Goal: Entertainment & Leisure: Consume media (video, audio)

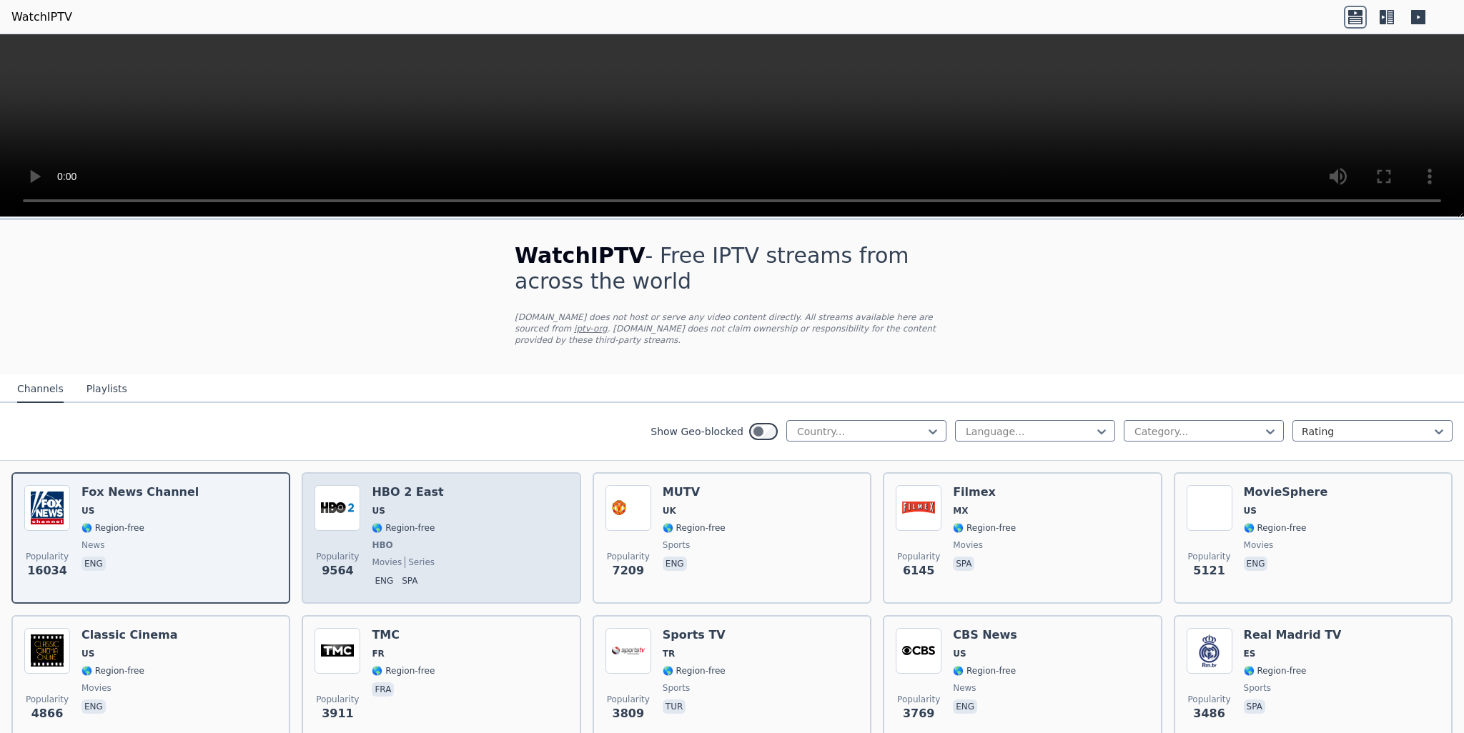
click at [423, 522] on span "🌎 Region-free" at bounding box center [403, 527] width 63 height 11
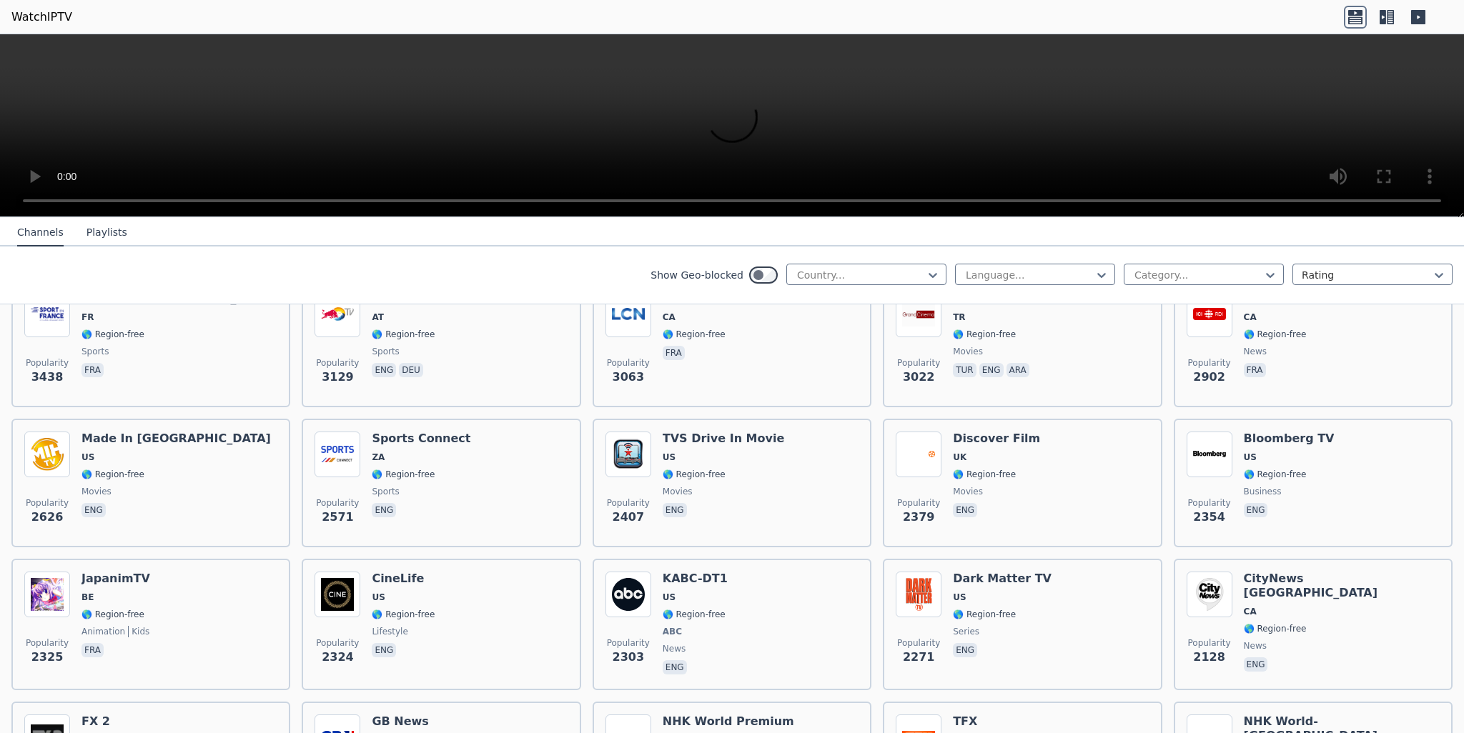
scroll to position [286, 0]
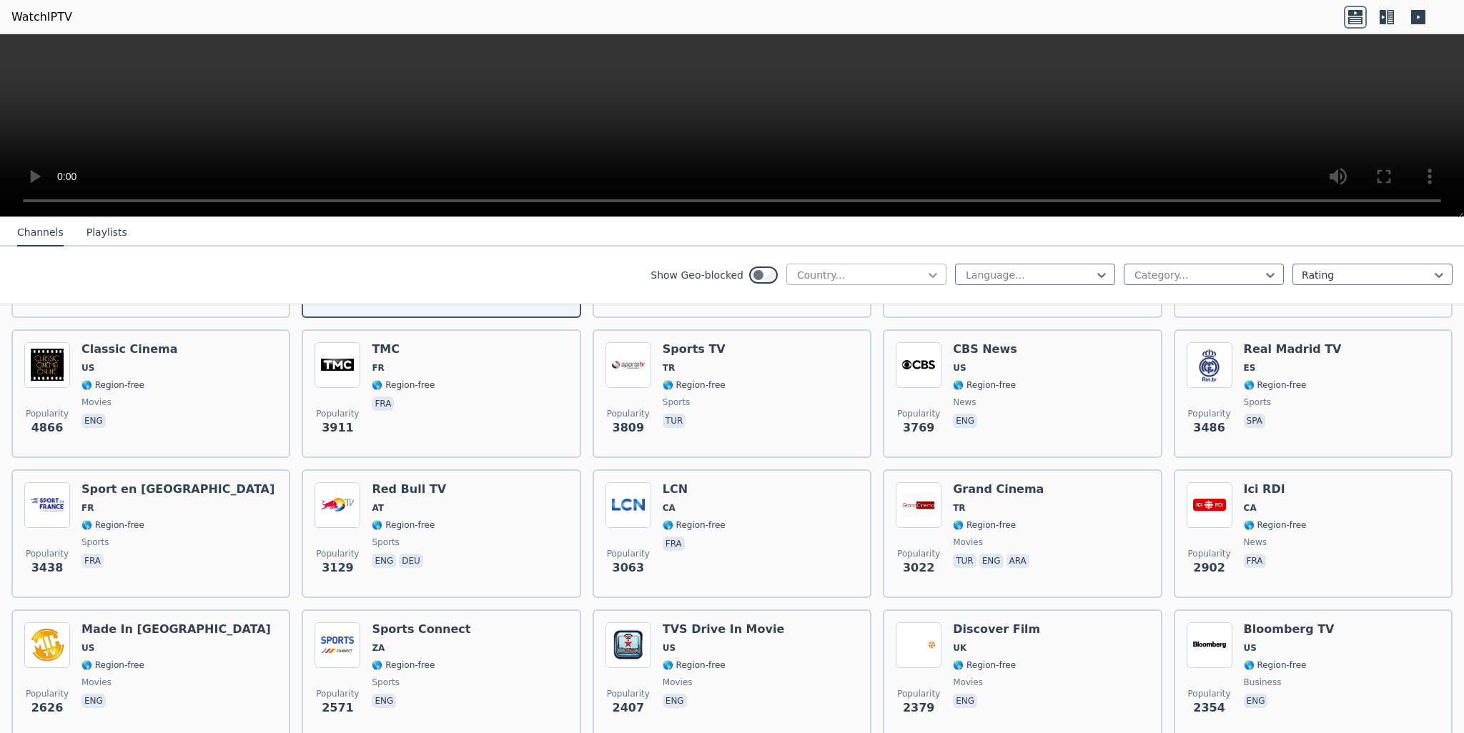
click at [927, 281] on icon at bounding box center [932, 275] width 14 height 14
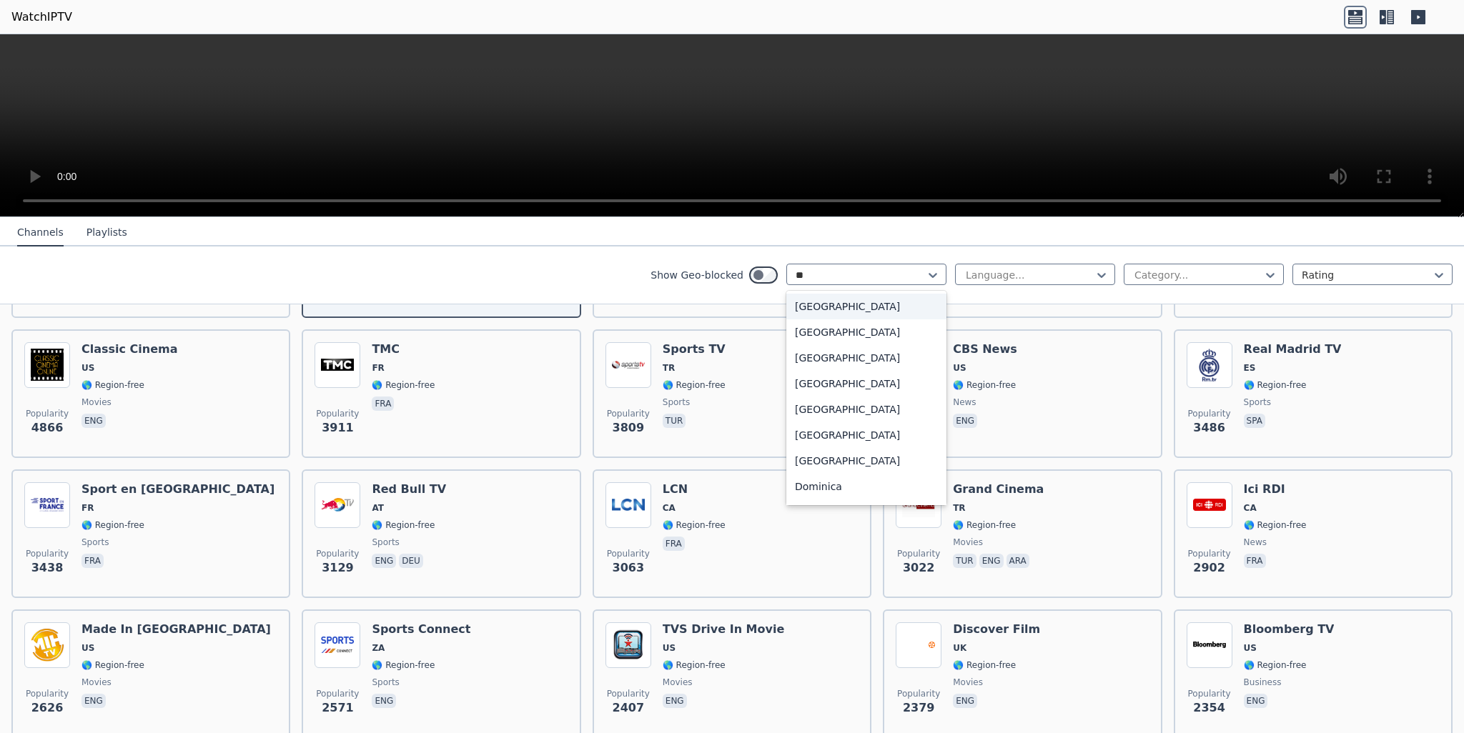
type input "***"
click at [825, 300] on div "[GEOGRAPHIC_DATA]" at bounding box center [866, 307] width 160 height 26
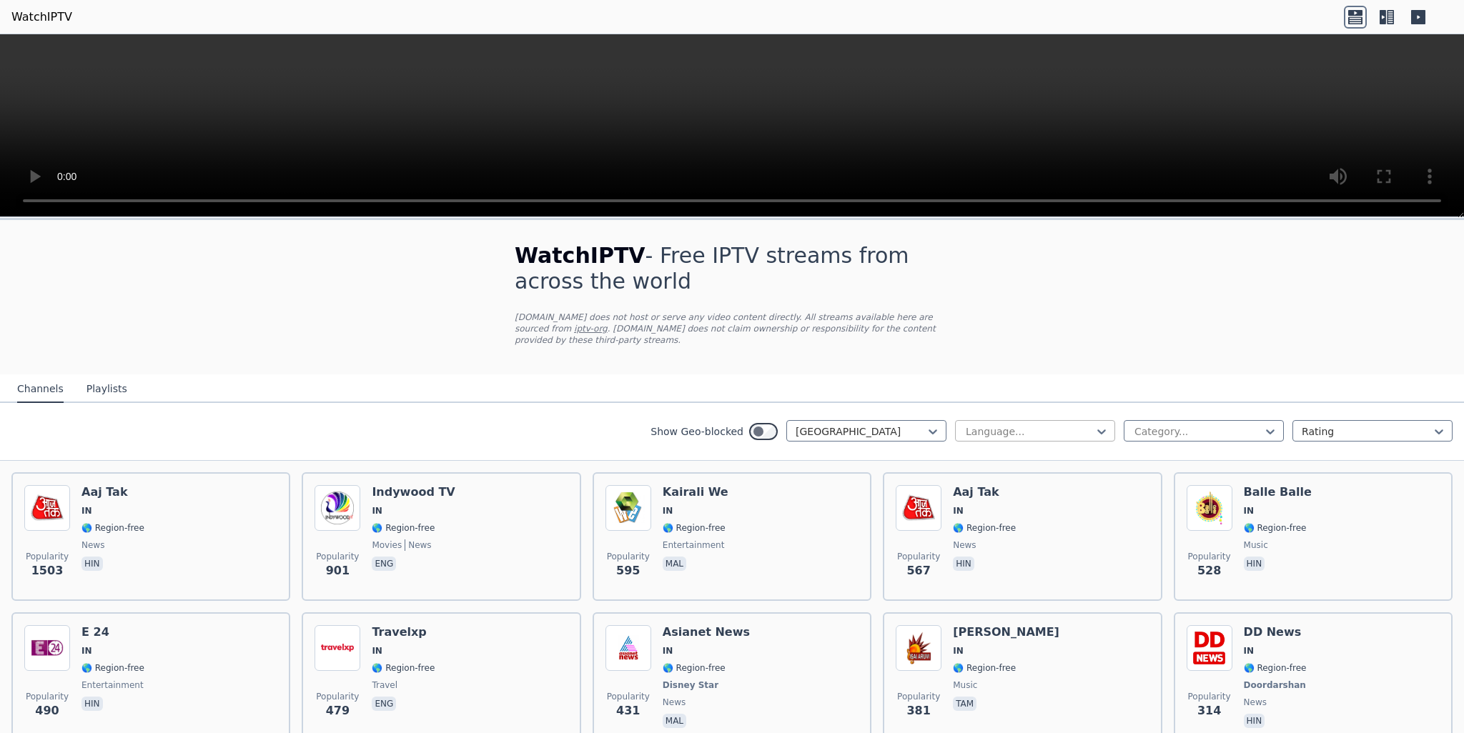
click at [989, 425] on div at bounding box center [1029, 432] width 130 height 14
click at [982, 535] on div "Hindi" at bounding box center [1035, 546] width 160 height 26
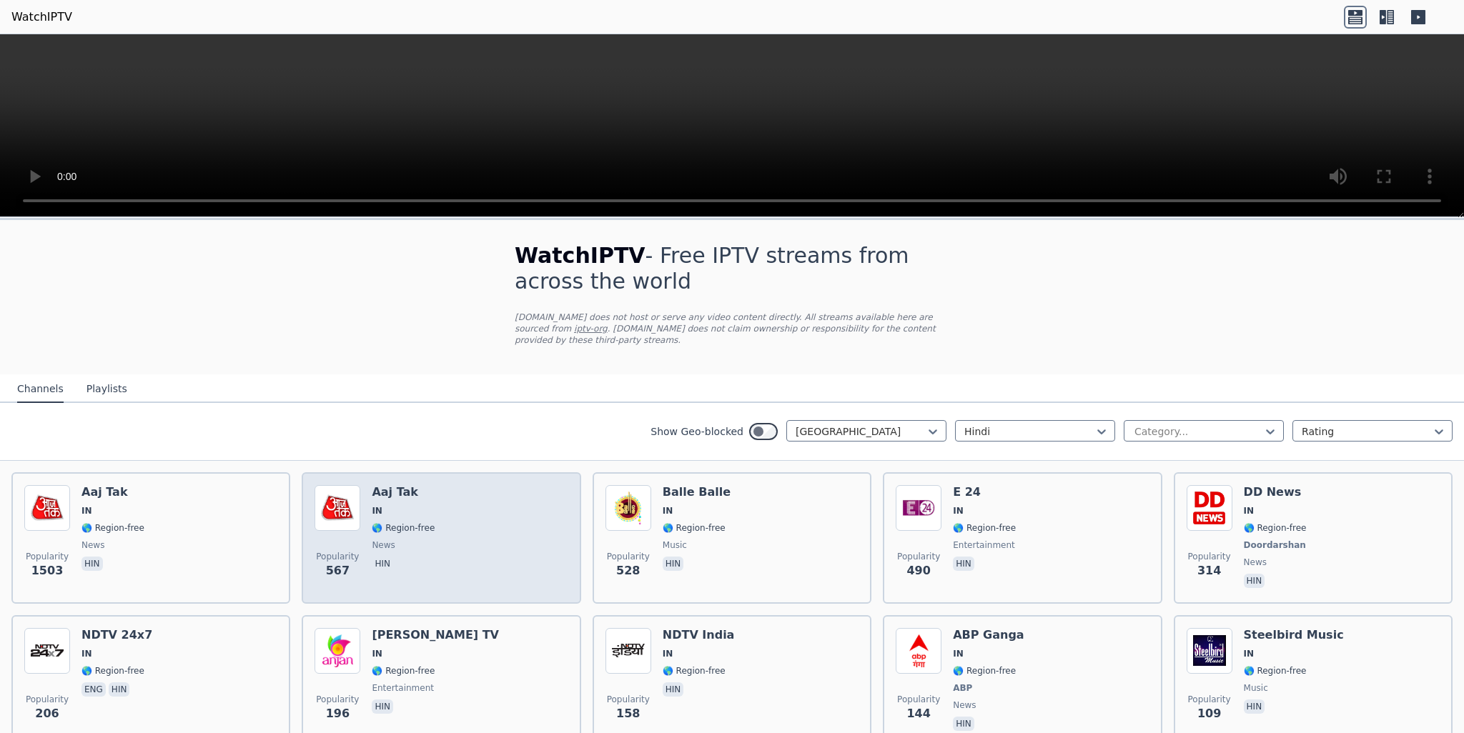
click at [415, 485] on h6 "Aaj Tak" at bounding box center [403, 492] width 63 height 14
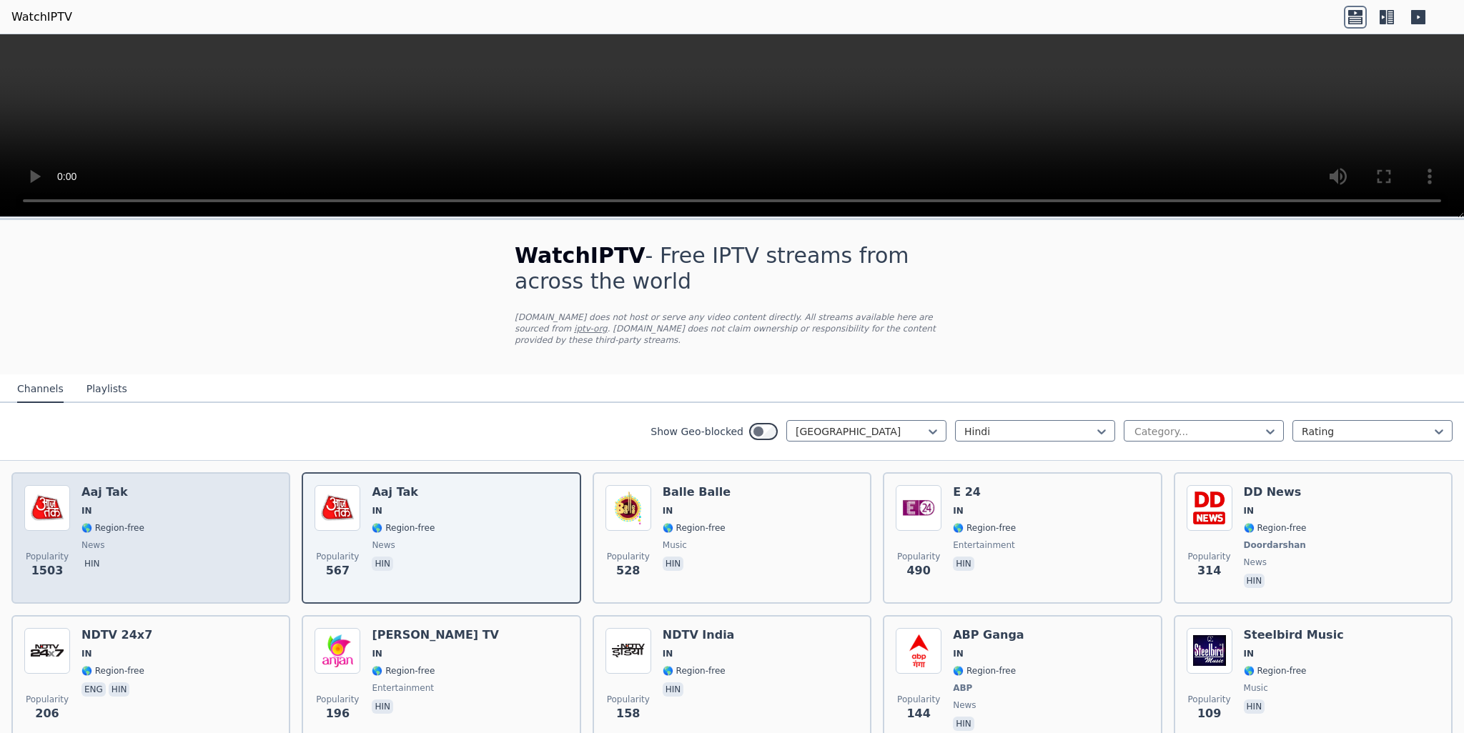
click at [219, 492] on div "Popularity 1503 Aaj Tak IN 🌎 Region-free news hin" at bounding box center [150, 538] width 253 height 106
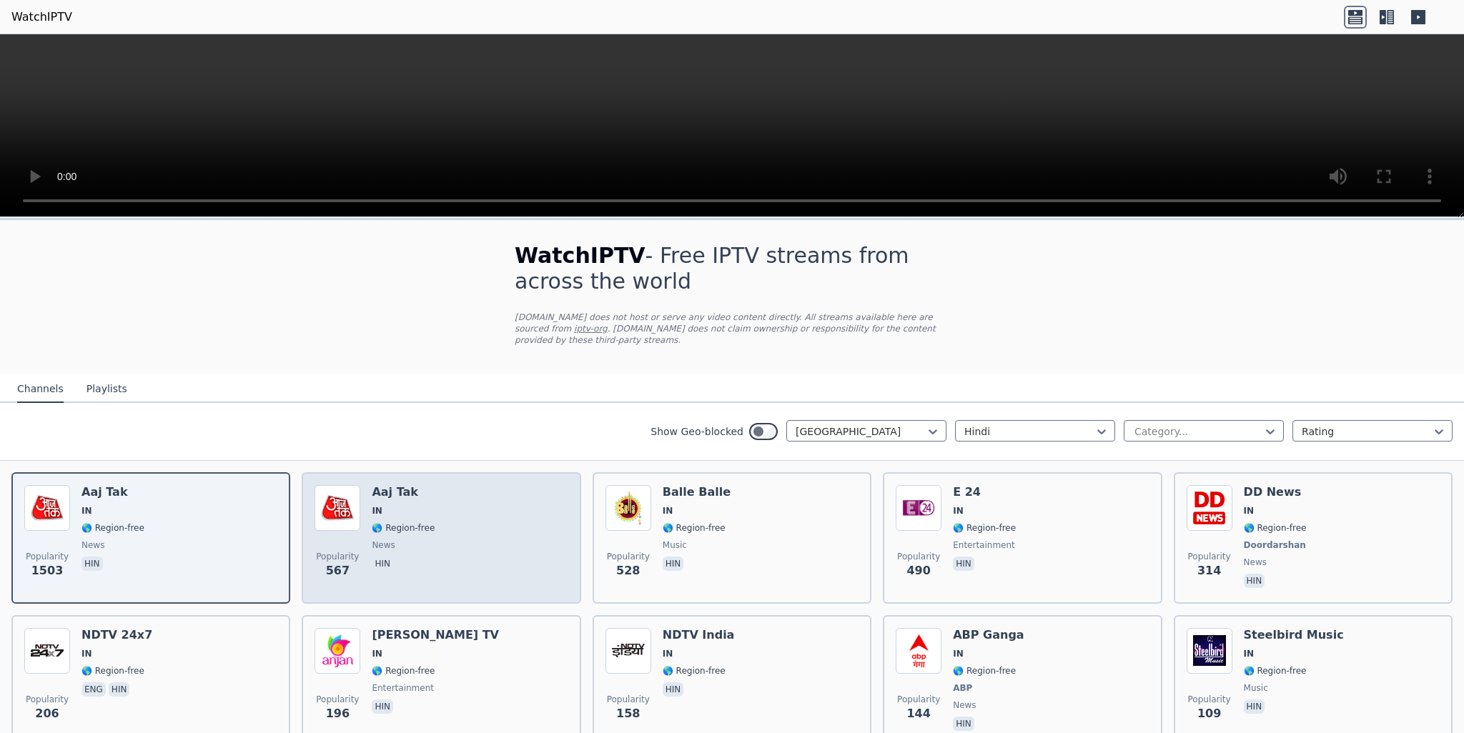
click at [418, 522] on span "🌎 Region-free" at bounding box center [403, 527] width 63 height 11
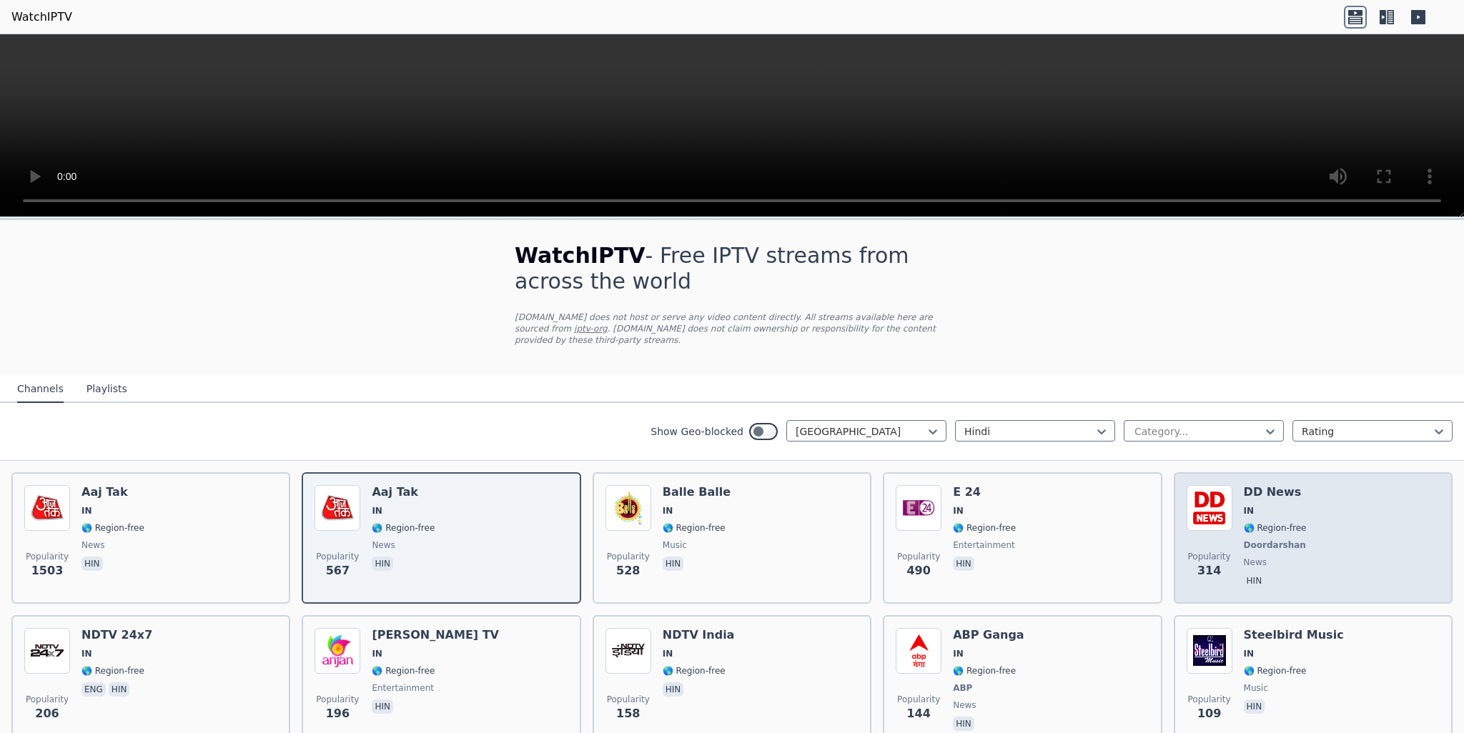
click at [1369, 544] on div "Popularity 314 DD News IN 🌎 Region-free Doordarshan news hin" at bounding box center [1312, 538] width 253 height 106
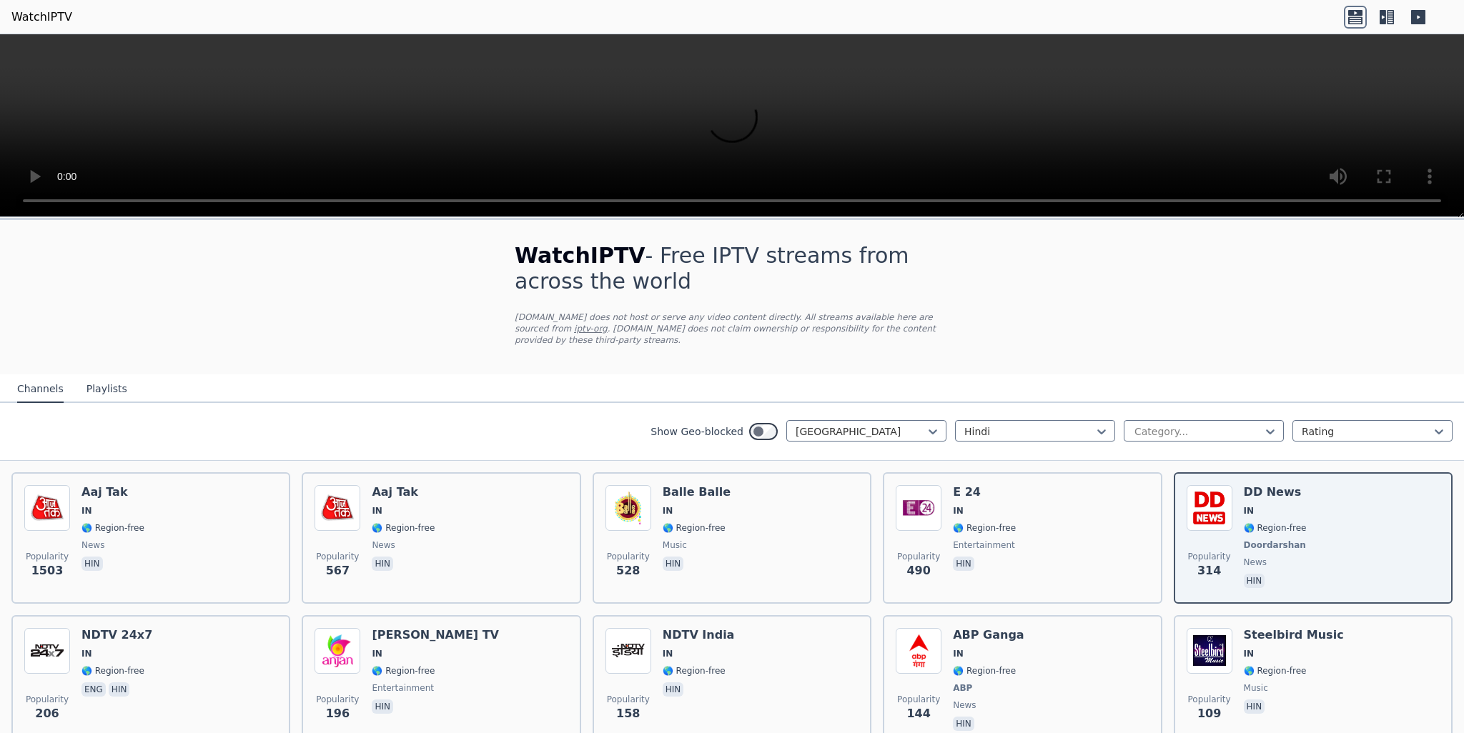
scroll to position [71, 0]
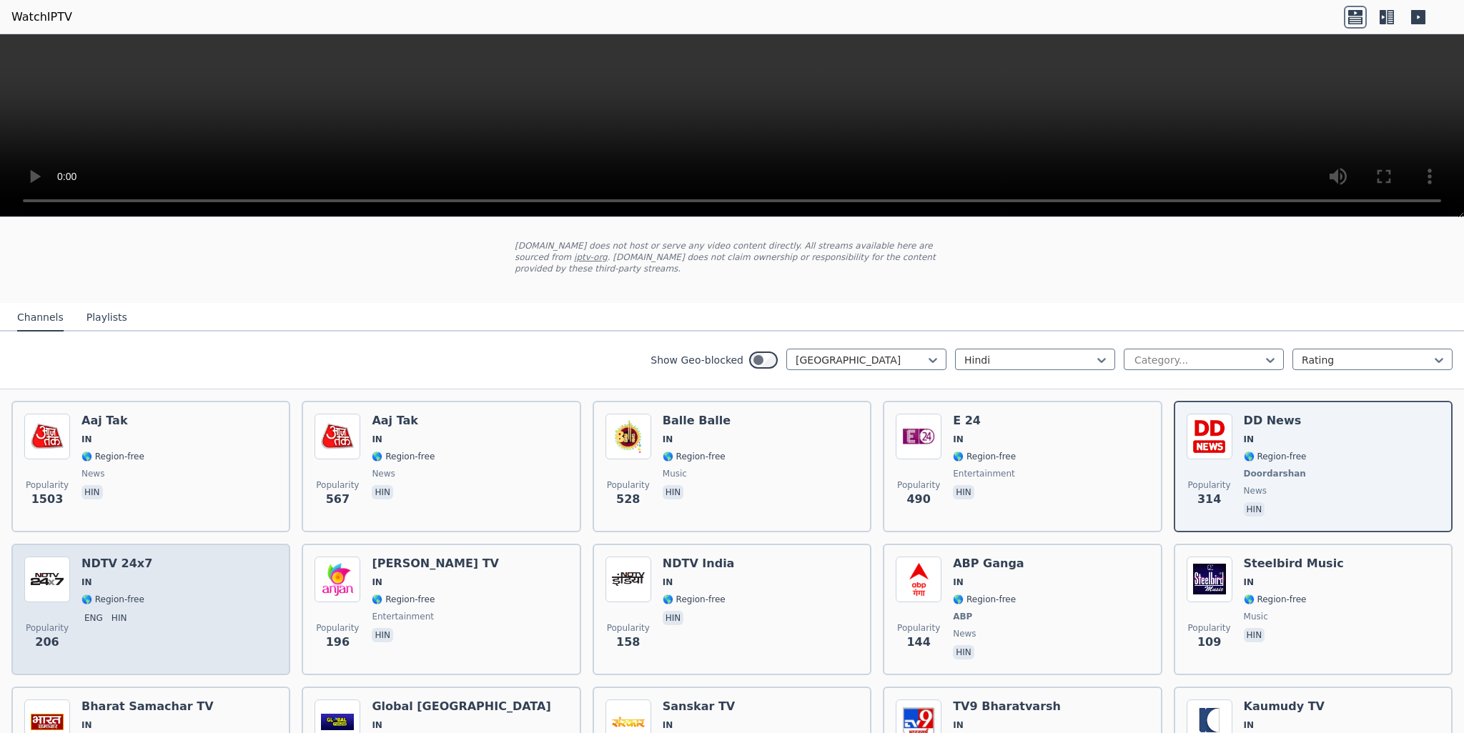
click at [177, 562] on div "Popularity 206 NDTV 24x7 IN 🌎 Region-free eng hin" at bounding box center [150, 610] width 253 height 106
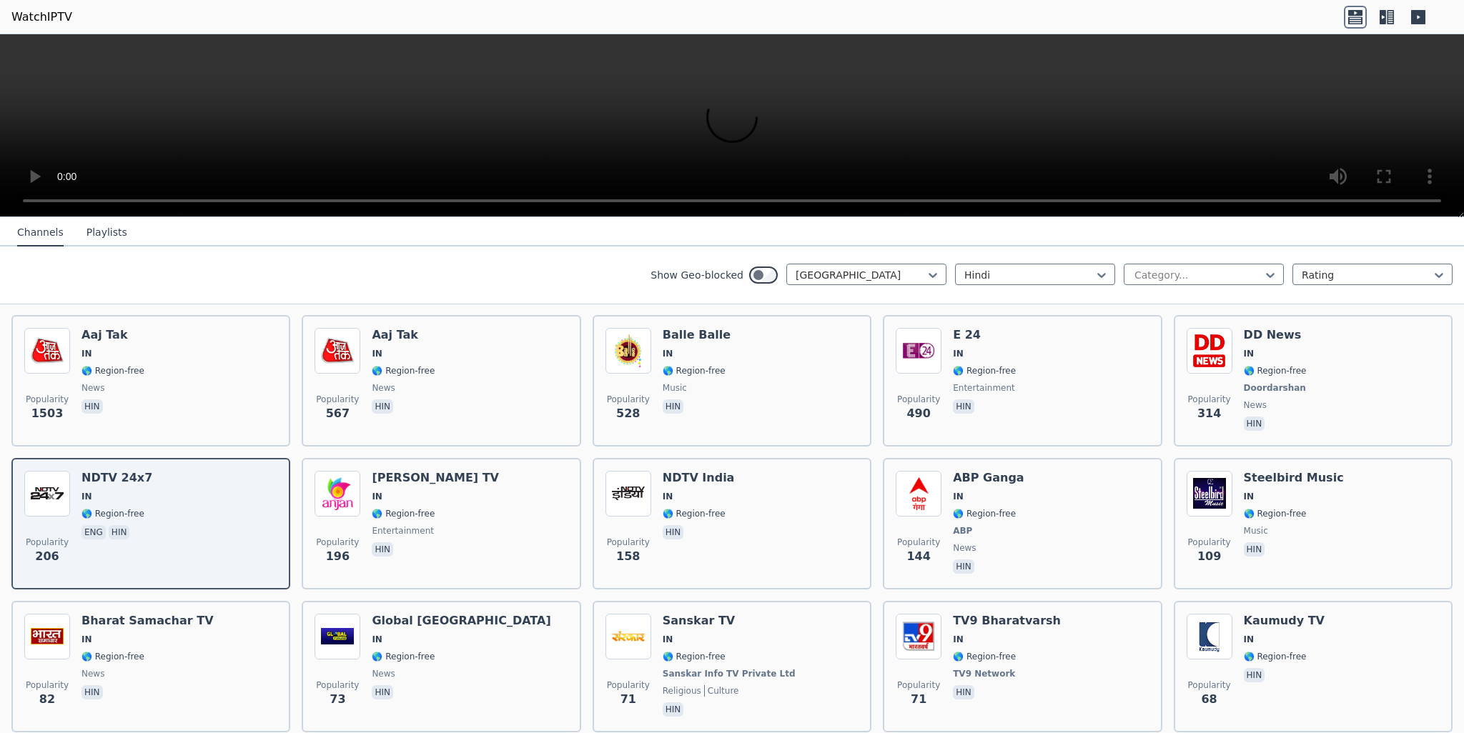
scroll to position [357, 0]
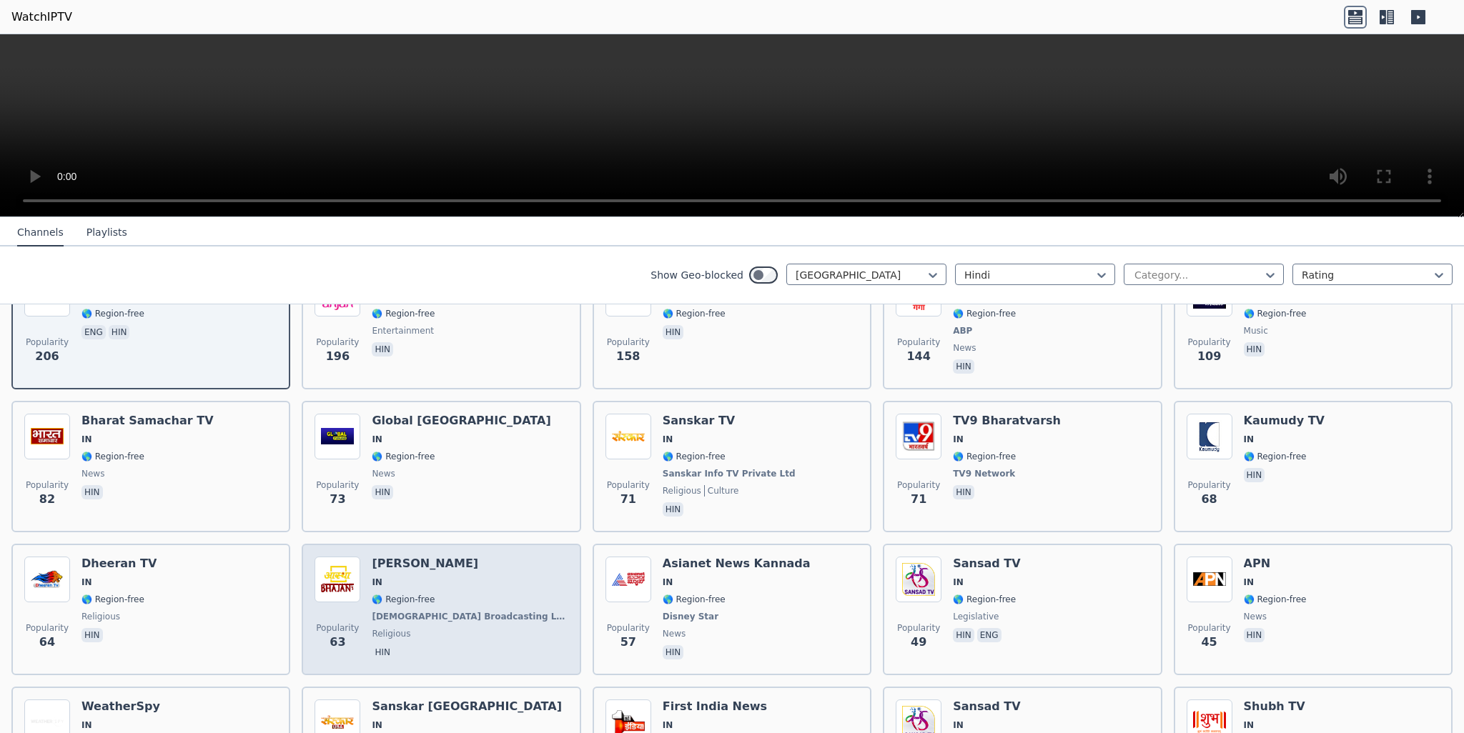
click at [478, 577] on div "Popularity 63 [PERSON_NAME] Bhajan IN 🌎 Region-free [DEMOGRAPHIC_DATA] Broadcas…" at bounding box center [440, 610] width 253 height 106
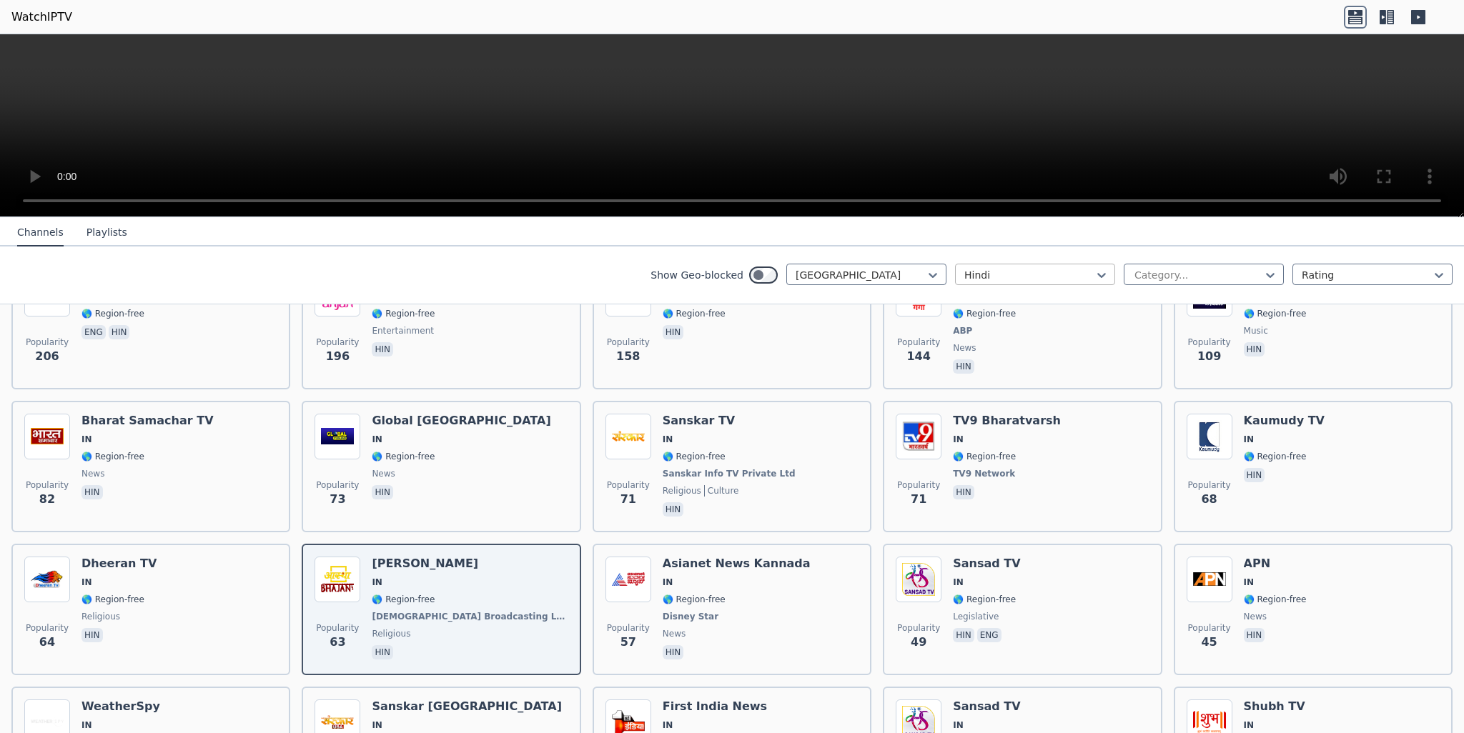
click at [980, 277] on div at bounding box center [1029, 275] width 130 height 14
click at [996, 460] on div "Hindi" at bounding box center [1035, 461] width 160 height 26
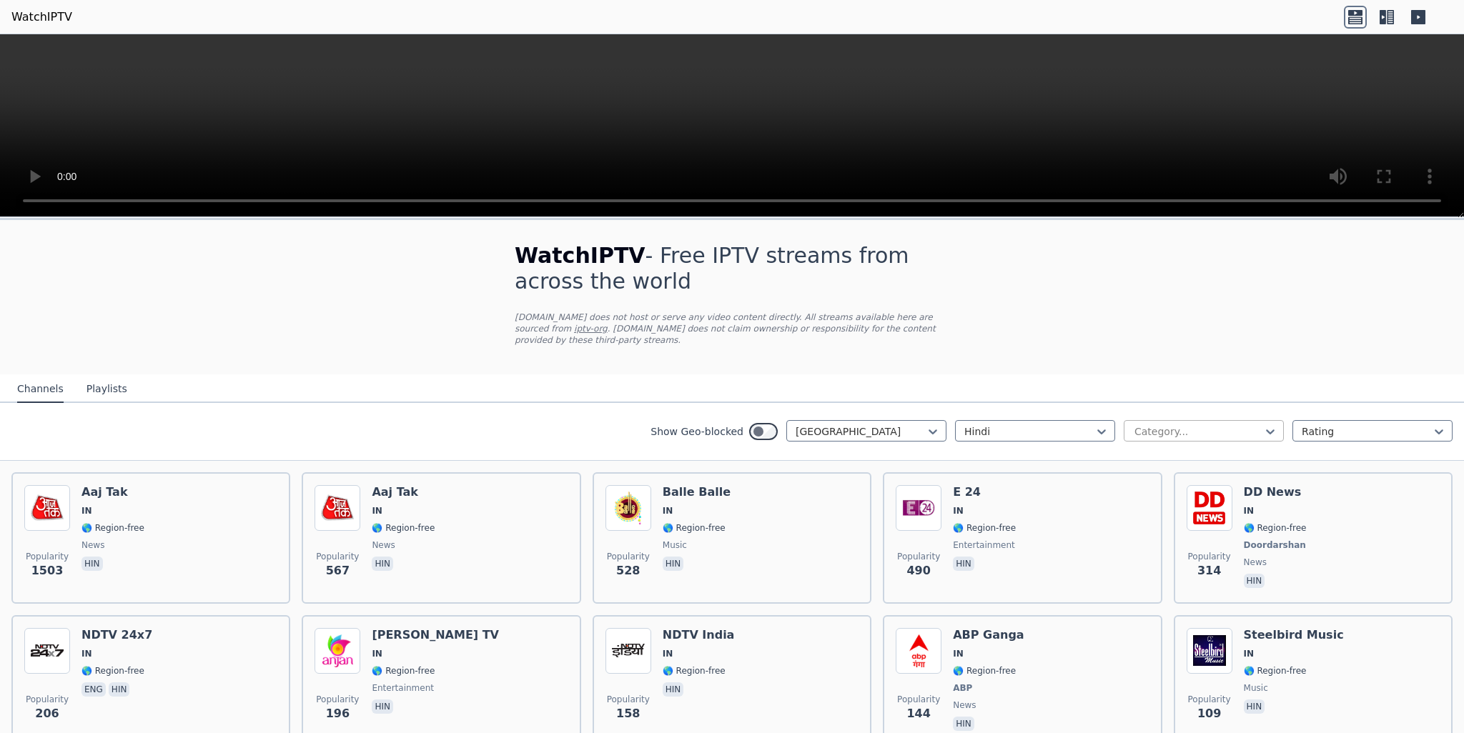
click at [1173, 425] on div at bounding box center [1198, 432] width 130 height 14
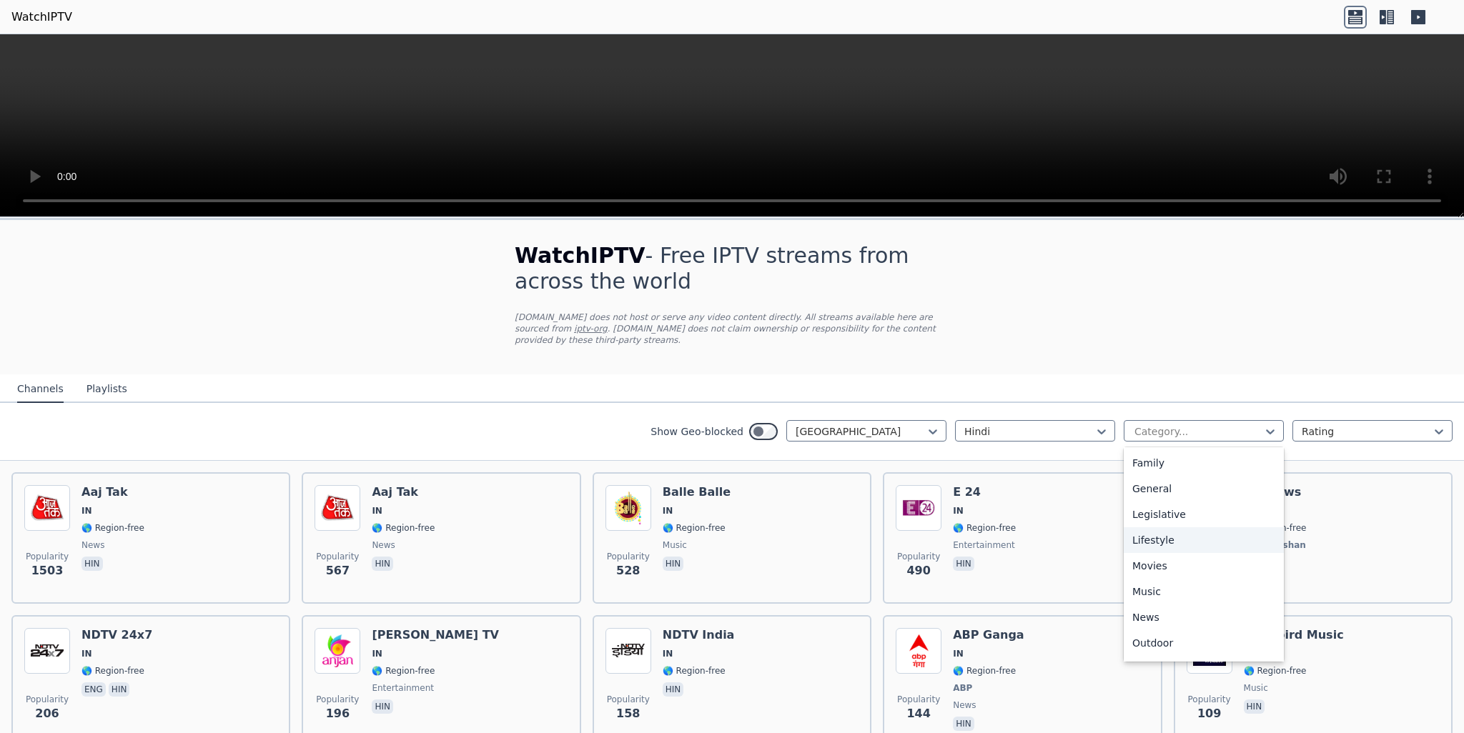
scroll to position [357, 0]
click at [1165, 480] on div "Movies" at bounding box center [1203, 492] width 160 height 26
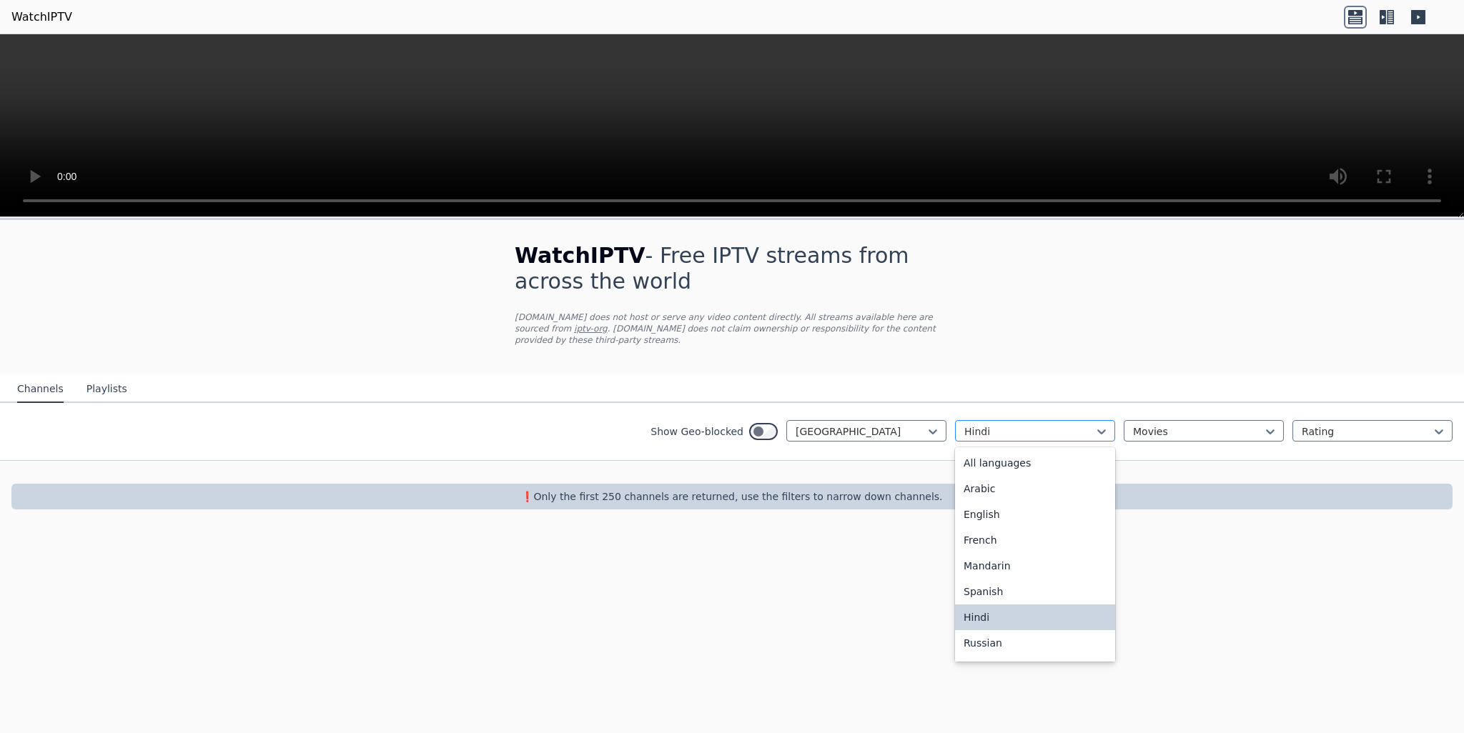
click at [1018, 425] on div at bounding box center [1029, 432] width 130 height 14
click at [1006, 455] on div "All languages" at bounding box center [1035, 463] width 160 height 26
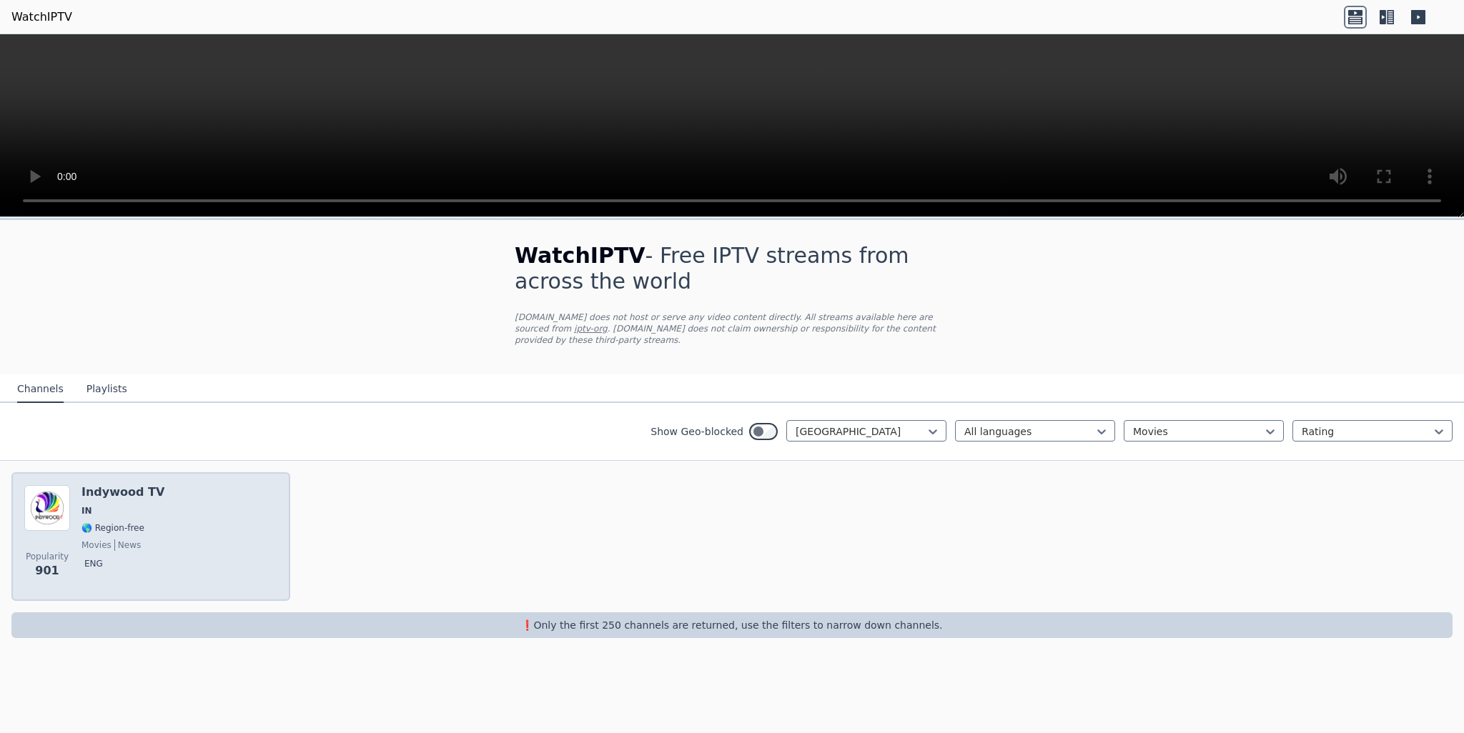
click at [194, 530] on div "Popularity 901 Indywood TV IN 🌎 Region-free movies news eng" at bounding box center [150, 536] width 253 height 103
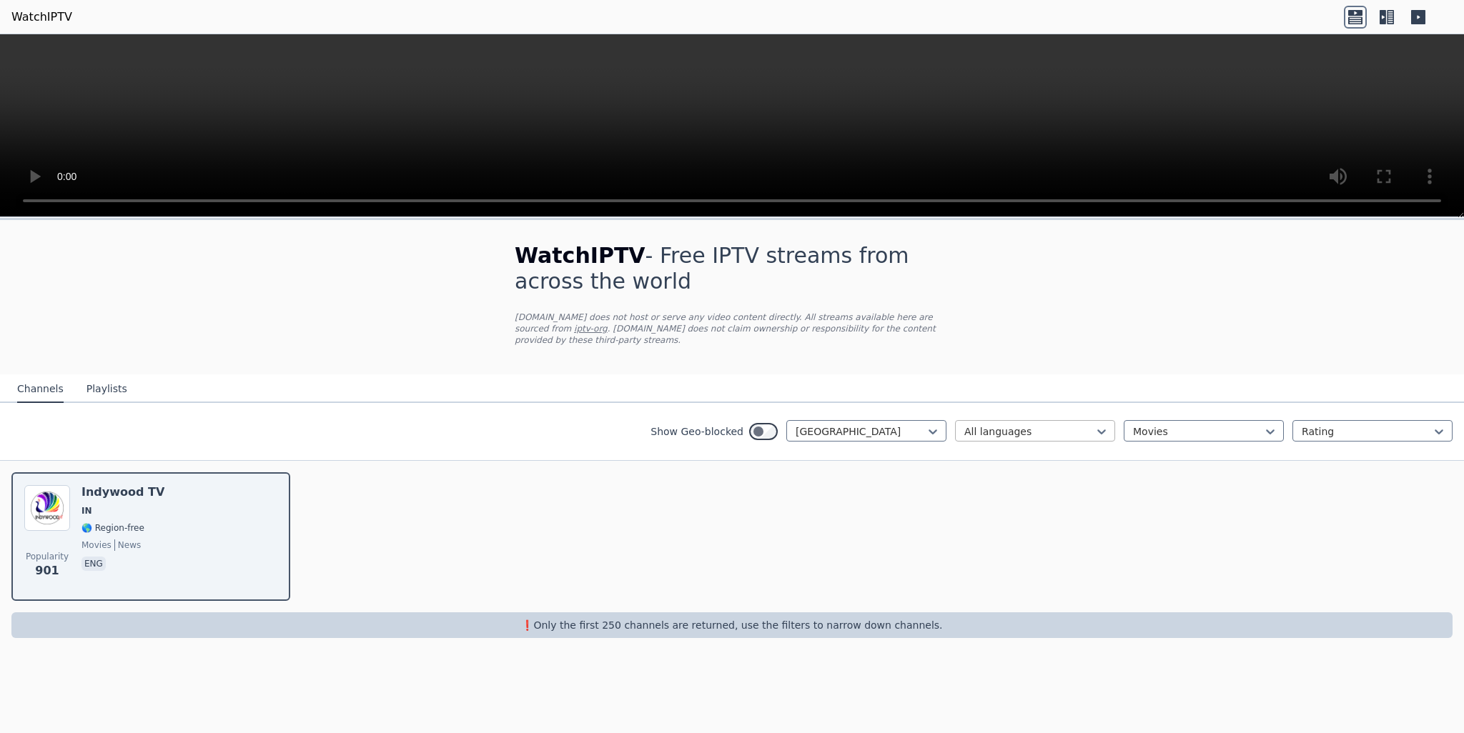
click at [1001, 427] on div "All languages" at bounding box center [1035, 430] width 160 height 21
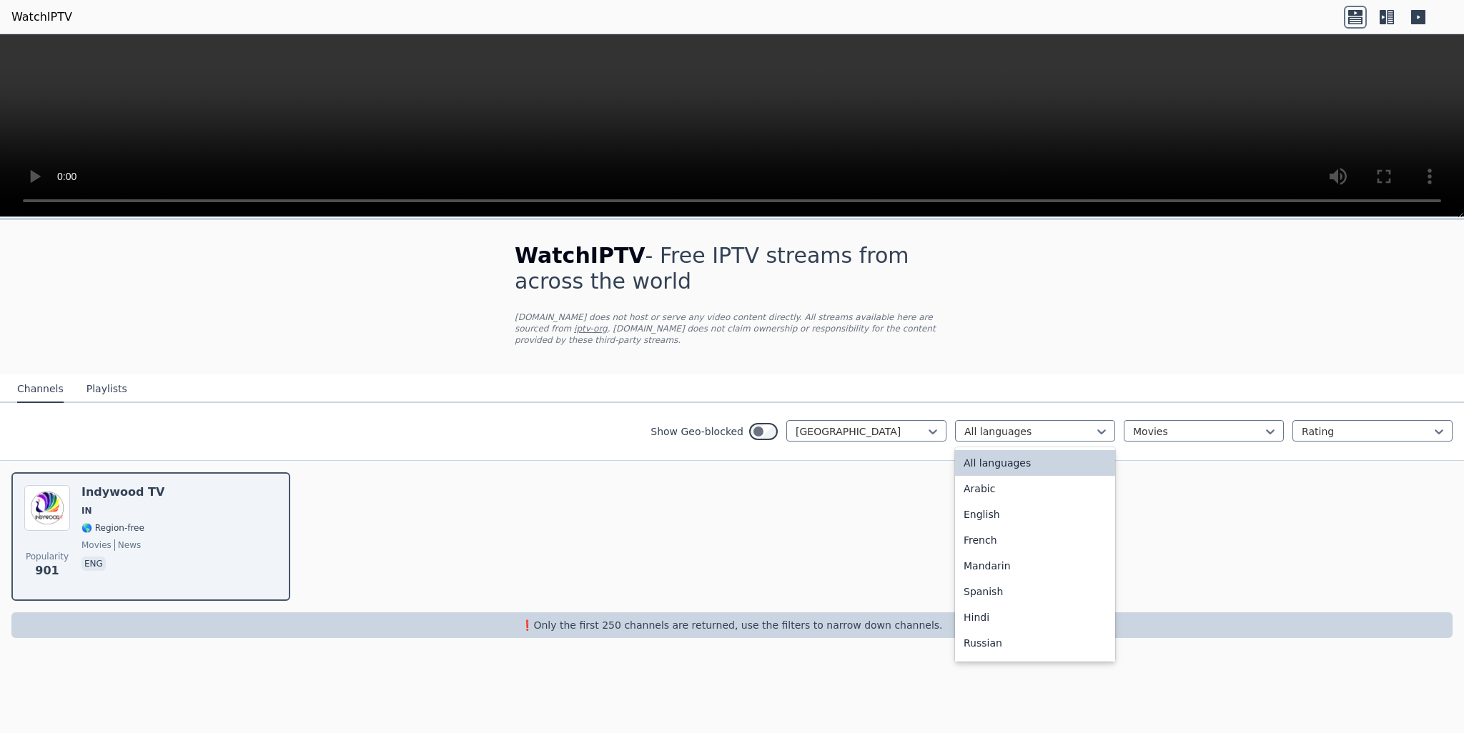
click at [1001, 450] on div "All languages" at bounding box center [1035, 463] width 160 height 26
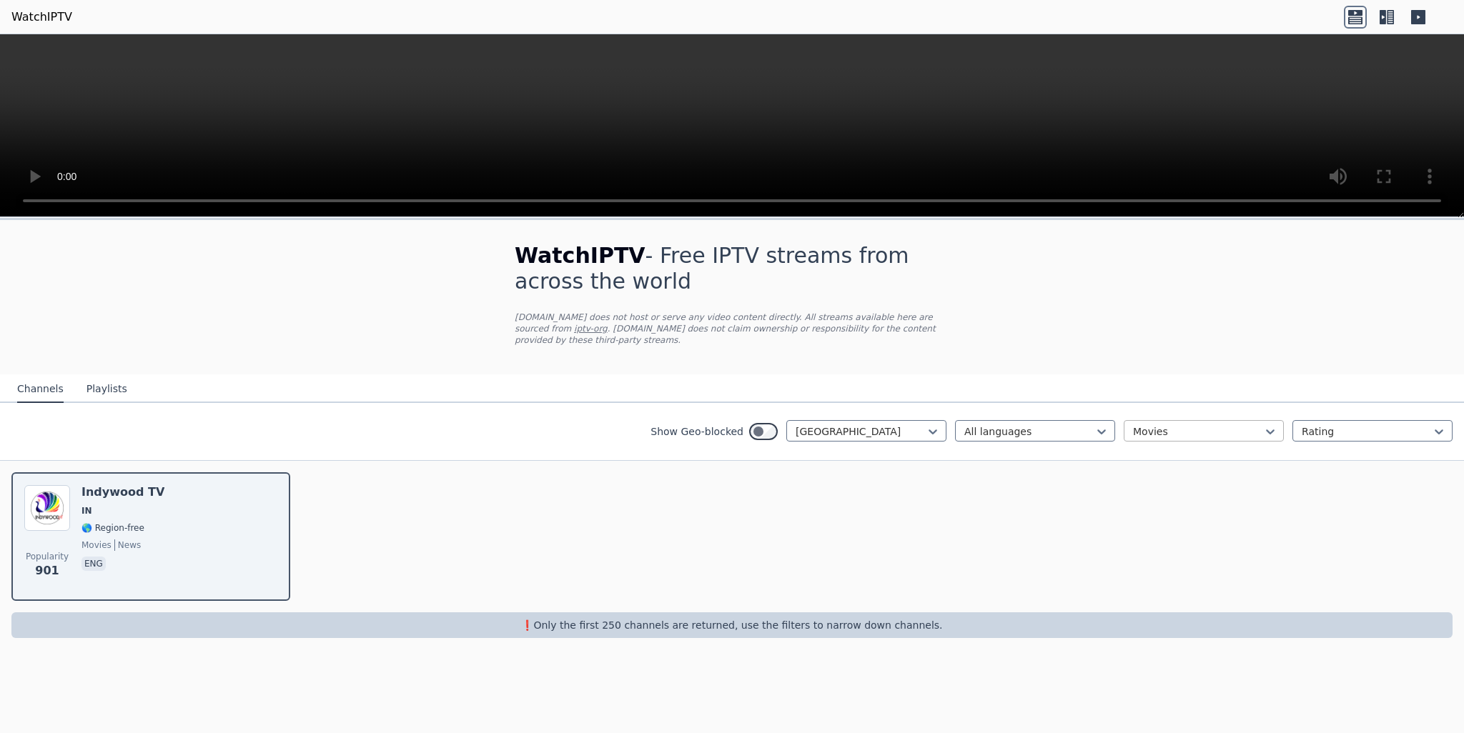
click at [1141, 425] on div at bounding box center [1198, 432] width 130 height 14
click at [1154, 455] on div "All categories" at bounding box center [1203, 463] width 160 height 26
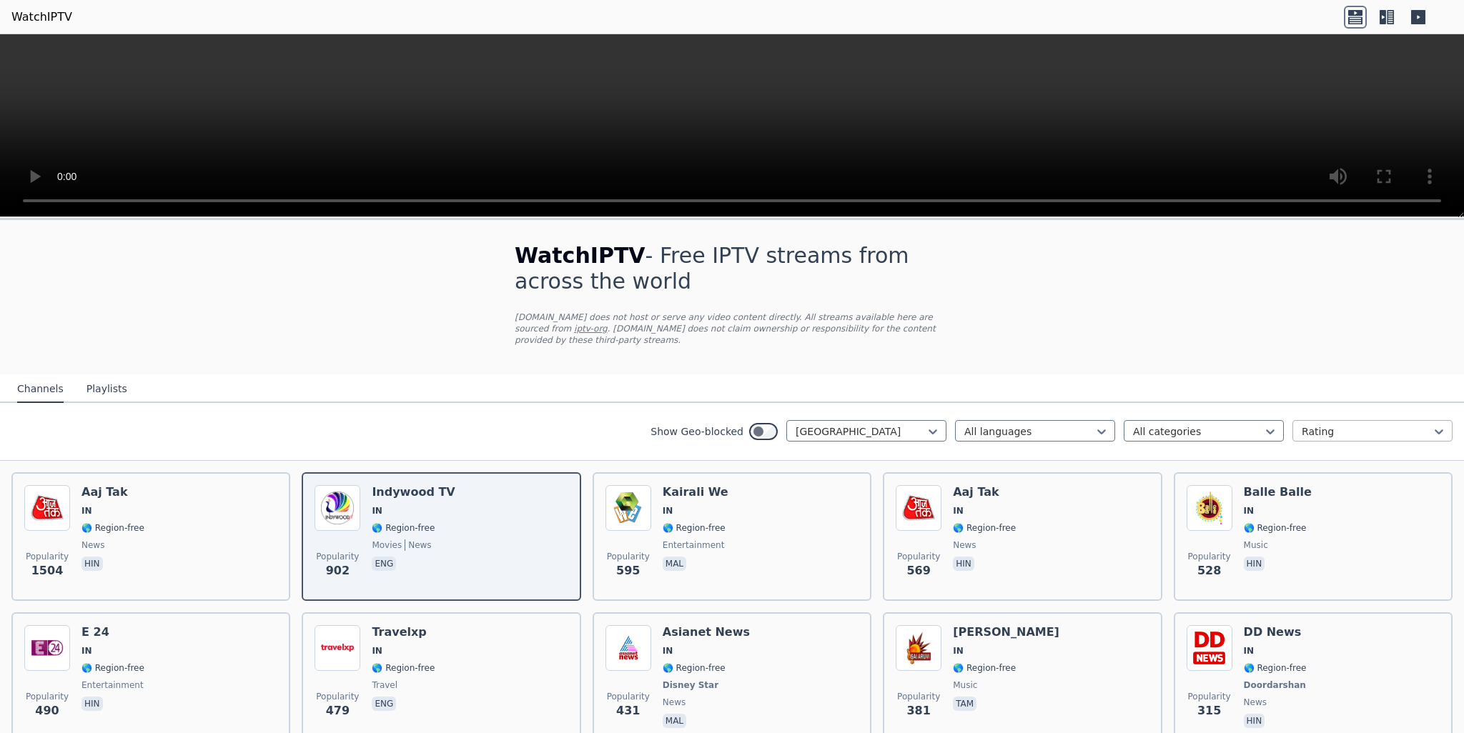
click at [1314, 426] on div "Rating" at bounding box center [1372, 430] width 160 height 21
click at [1271, 422] on div "All categories" at bounding box center [1203, 430] width 160 height 21
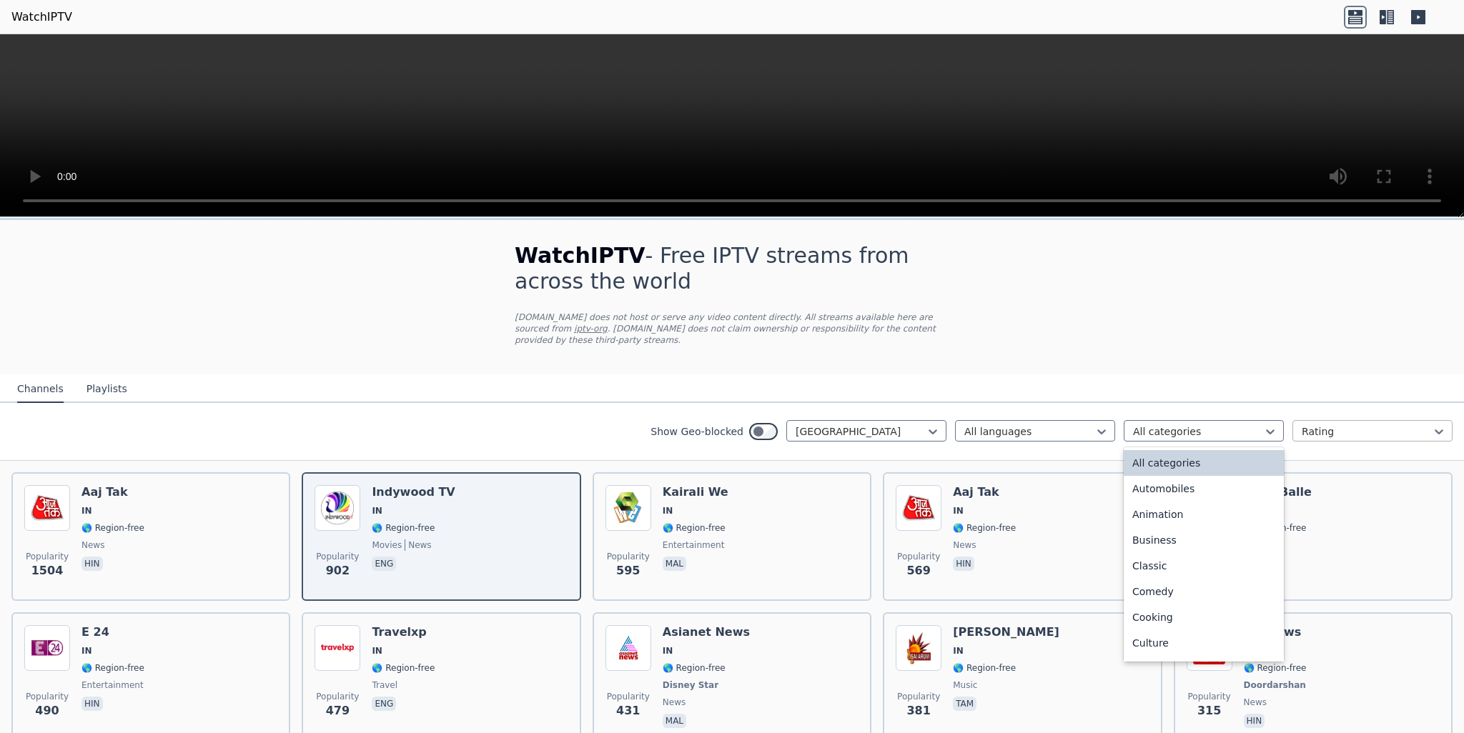
click at [1301, 425] on div at bounding box center [1366, 432] width 130 height 14
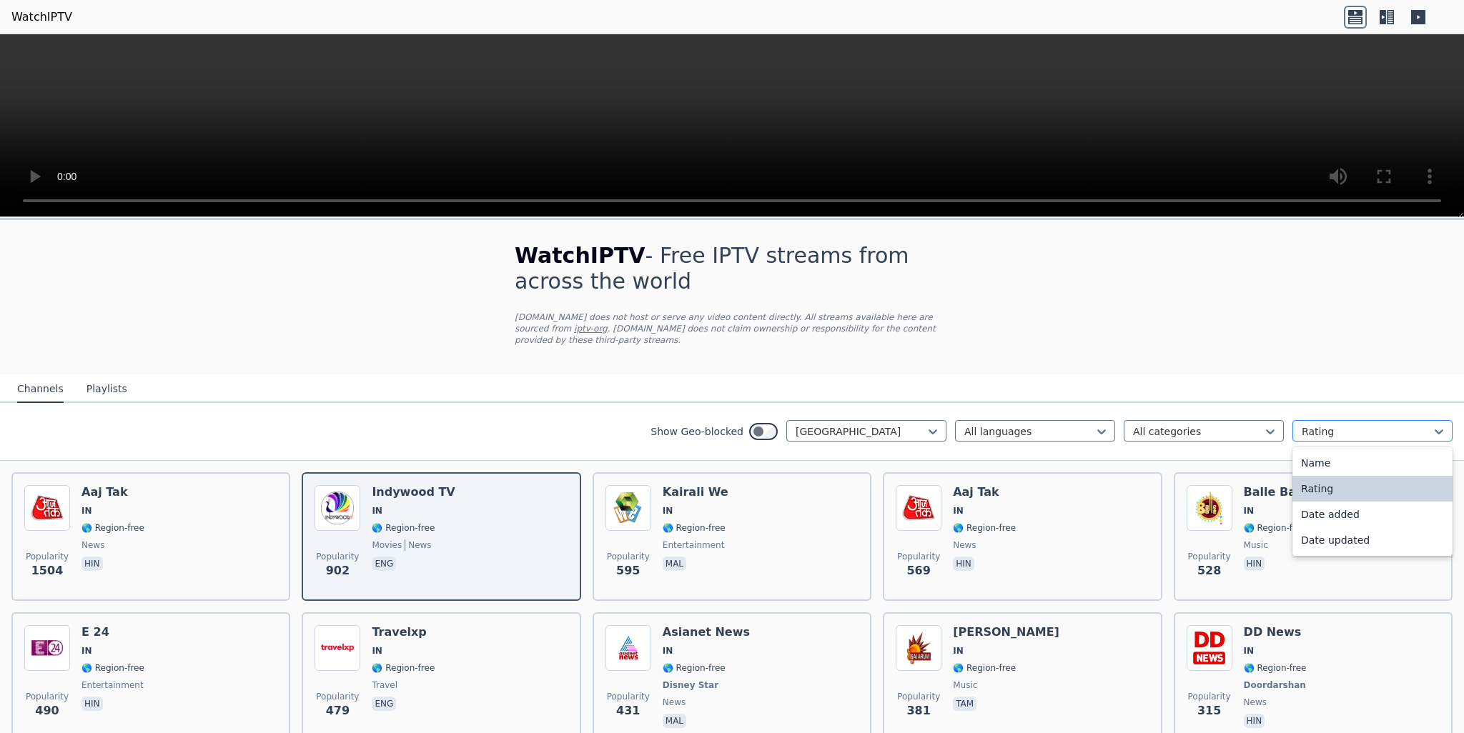
click at [1321, 428] on div "Rating" at bounding box center [1372, 430] width 160 height 21
click at [1318, 425] on div at bounding box center [1366, 432] width 130 height 14
click at [1341, 530] on div "Date updated" at bounding box center [1372, 540] width 160 height 26
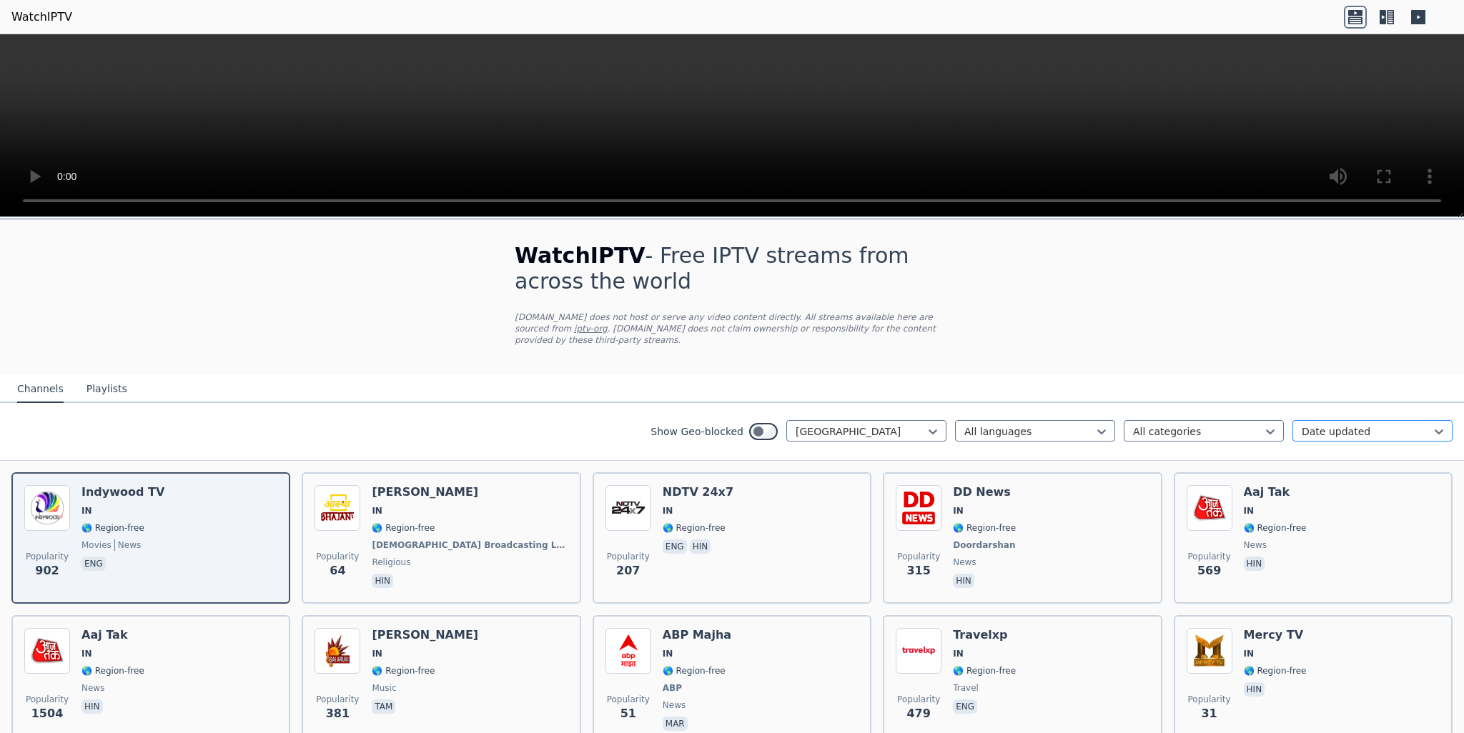
click at [1308, 425] on div at bounding box center [1366, 432] width 130 height 14
click at [1326, 502] on div "Date added" at bounding box center [1372, 515] width 160 height 26
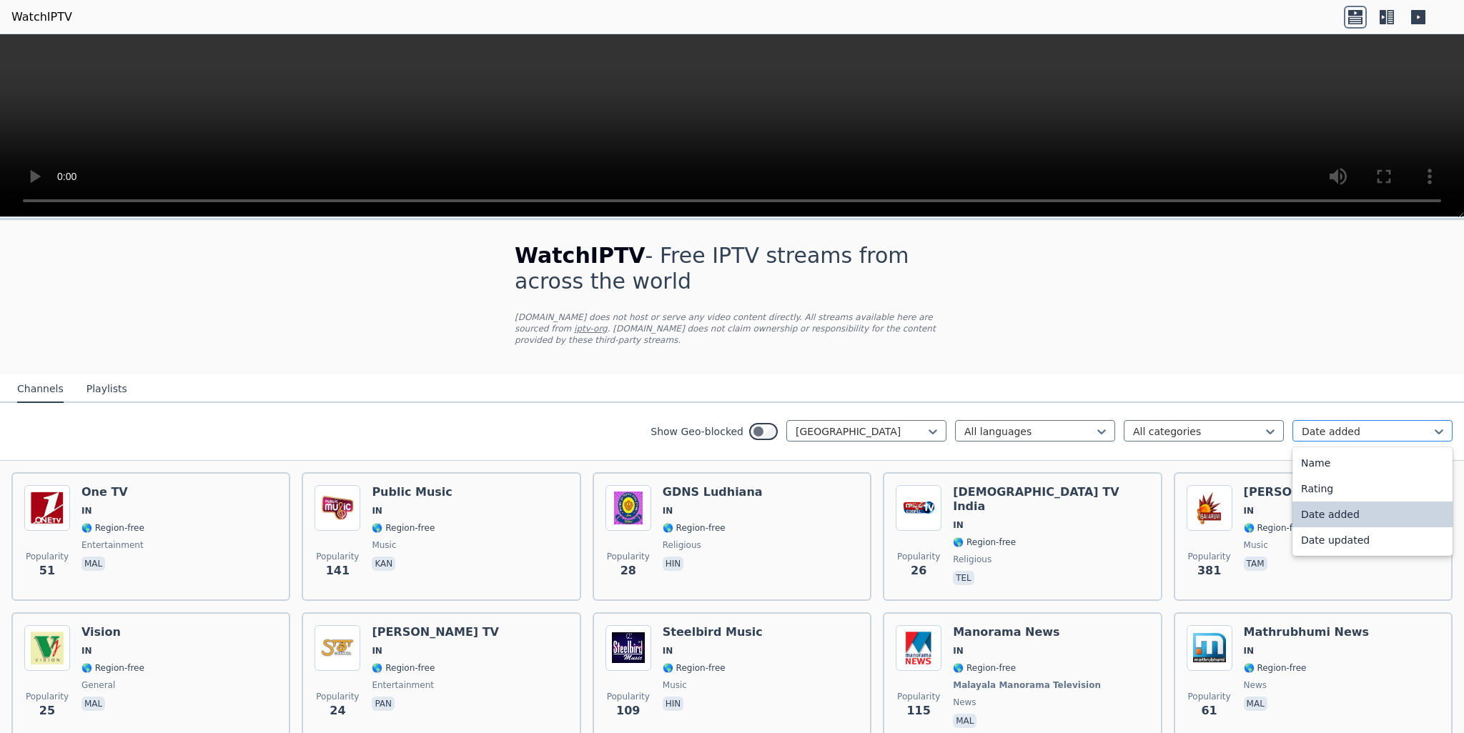
click at [1328, 425] on div at bounding box center [1366, 432] width 130 height 14
click at [1324, 504] on div "Date added" at bounding box center [1372, 515] width 160 height 26
click at [1324, 425] on div at bounding box center [1366, 432] width 130 height 14
click at [1323, 476] on div "Rating" at bounding box center [1372, 489] width 160 height 26
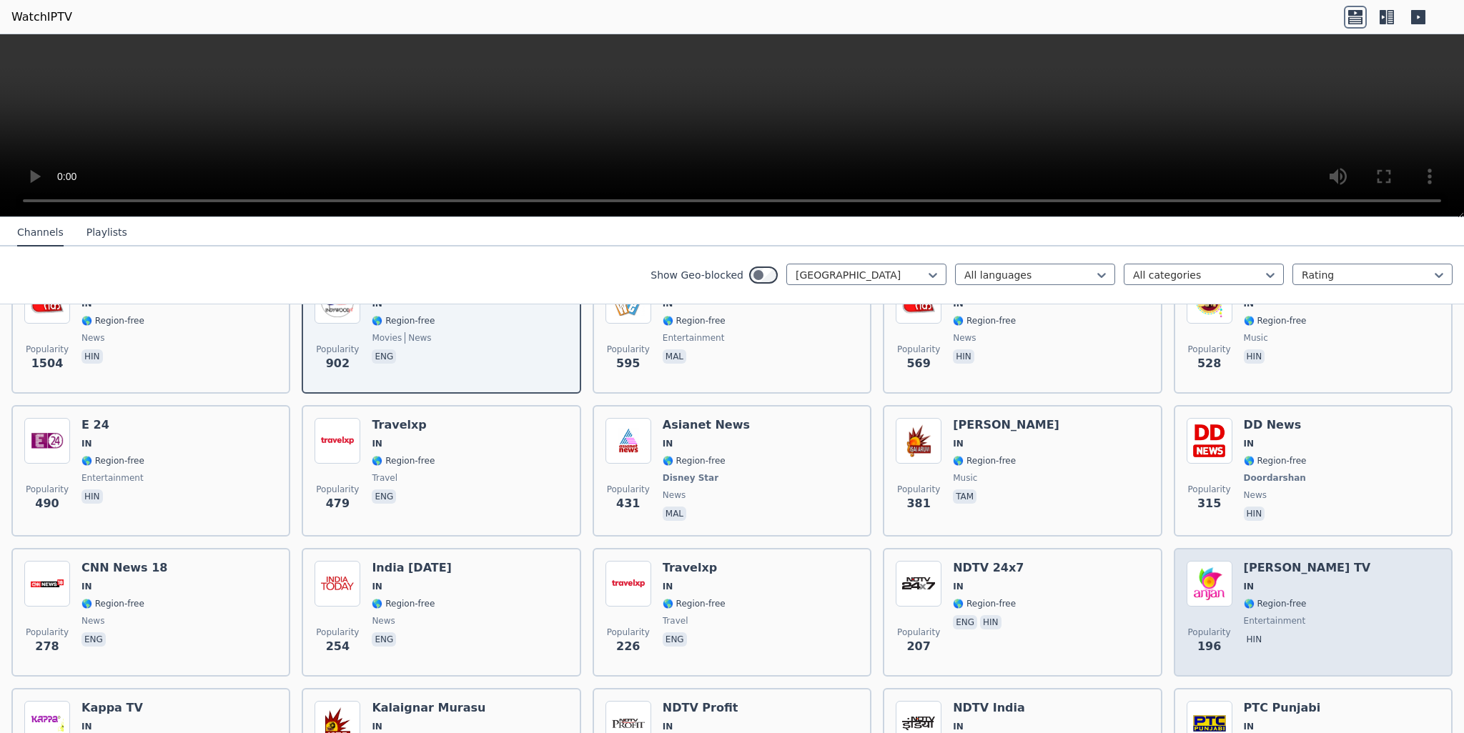
scroll to position [214, 0]
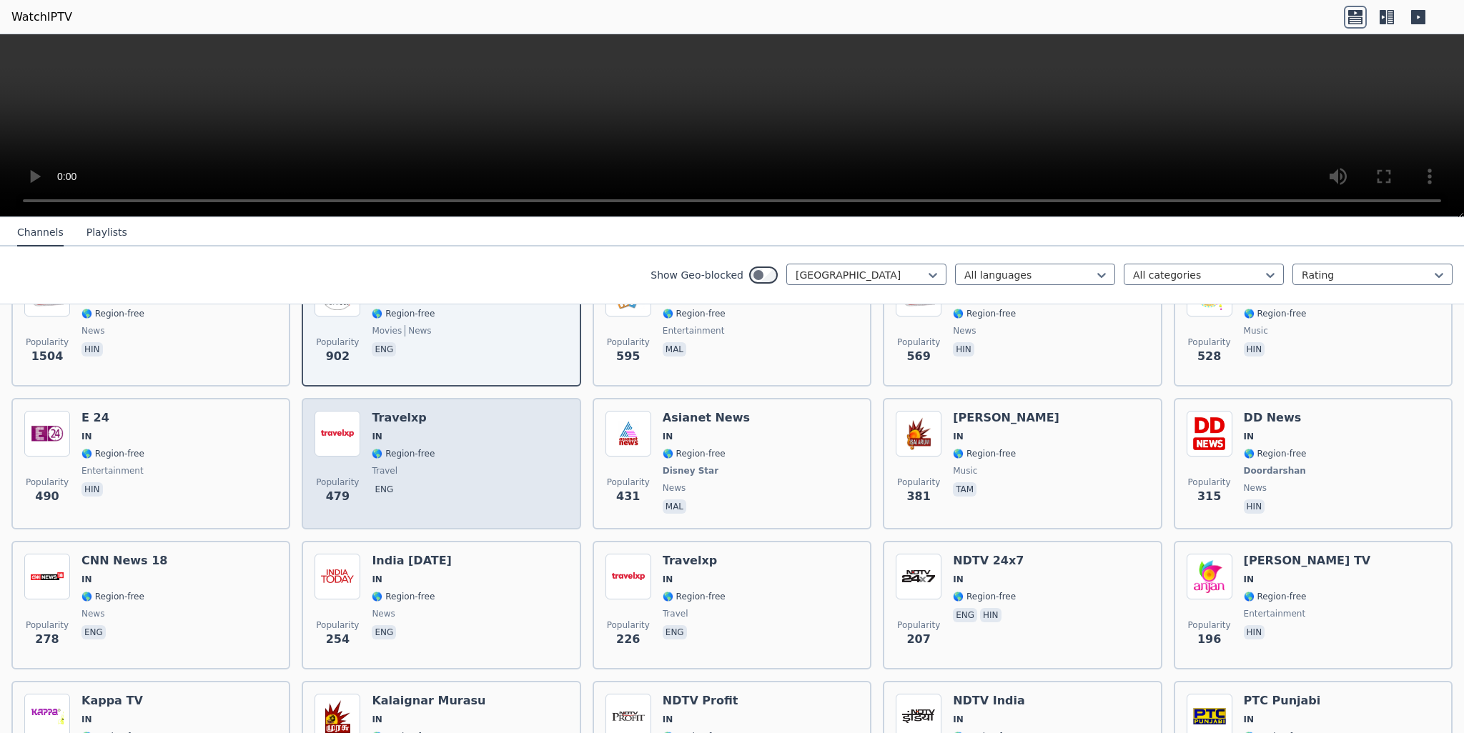
click at [411, 482] on span "eng" at bounding box center [403, 490] width 63 height 17
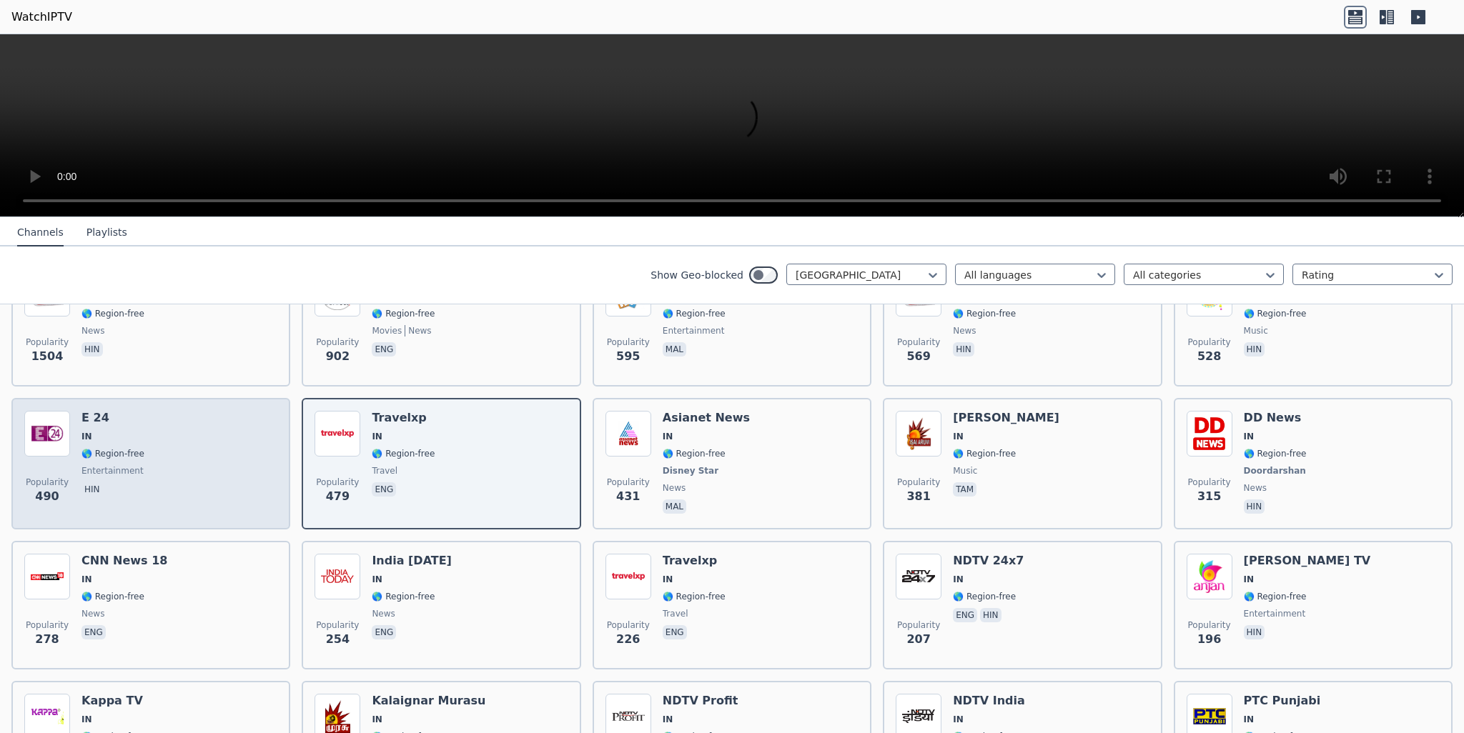
click at [225, 475] on div "Popularity 490 E 24 IN 🌎 Region-free entertainment hin" at bounding box center [150, 464] width 253 height 106
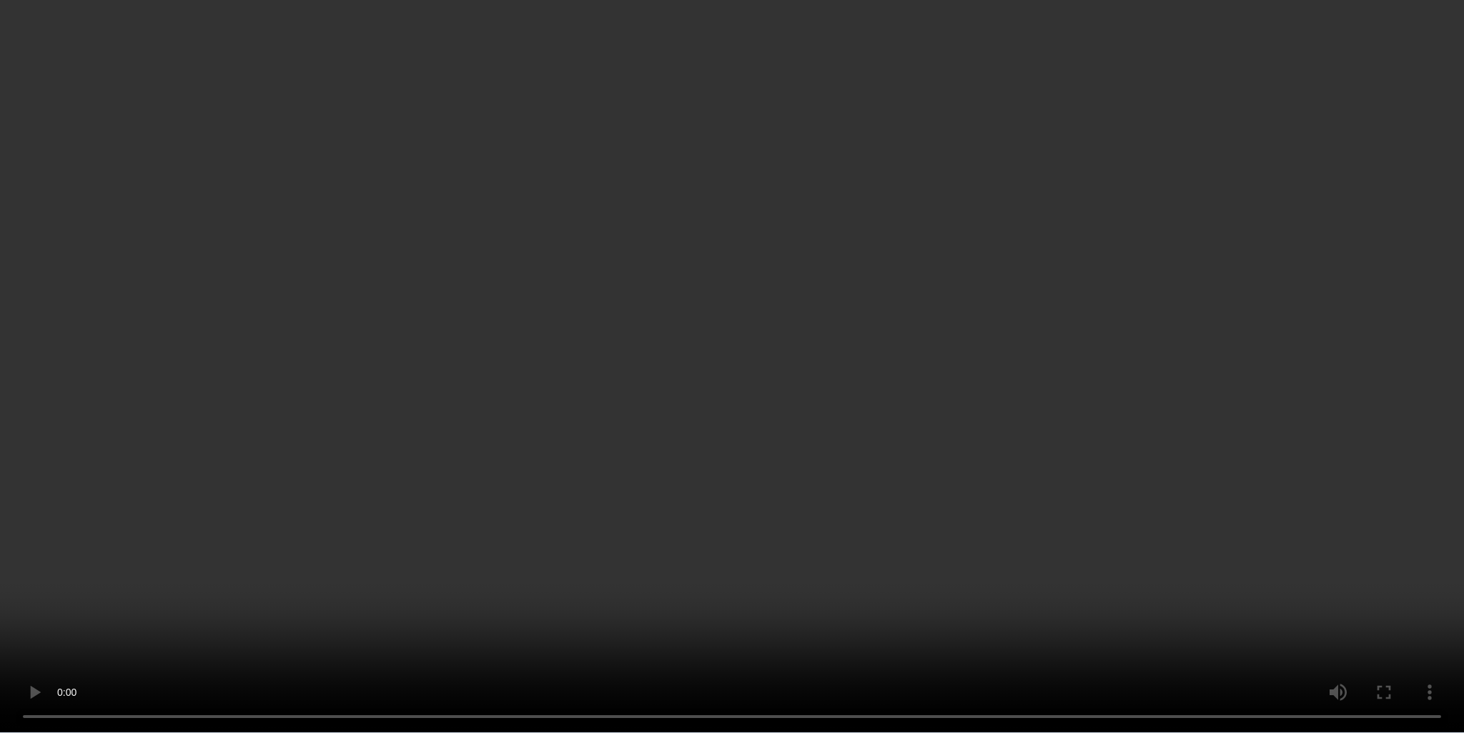
scroll to position [357, 0]
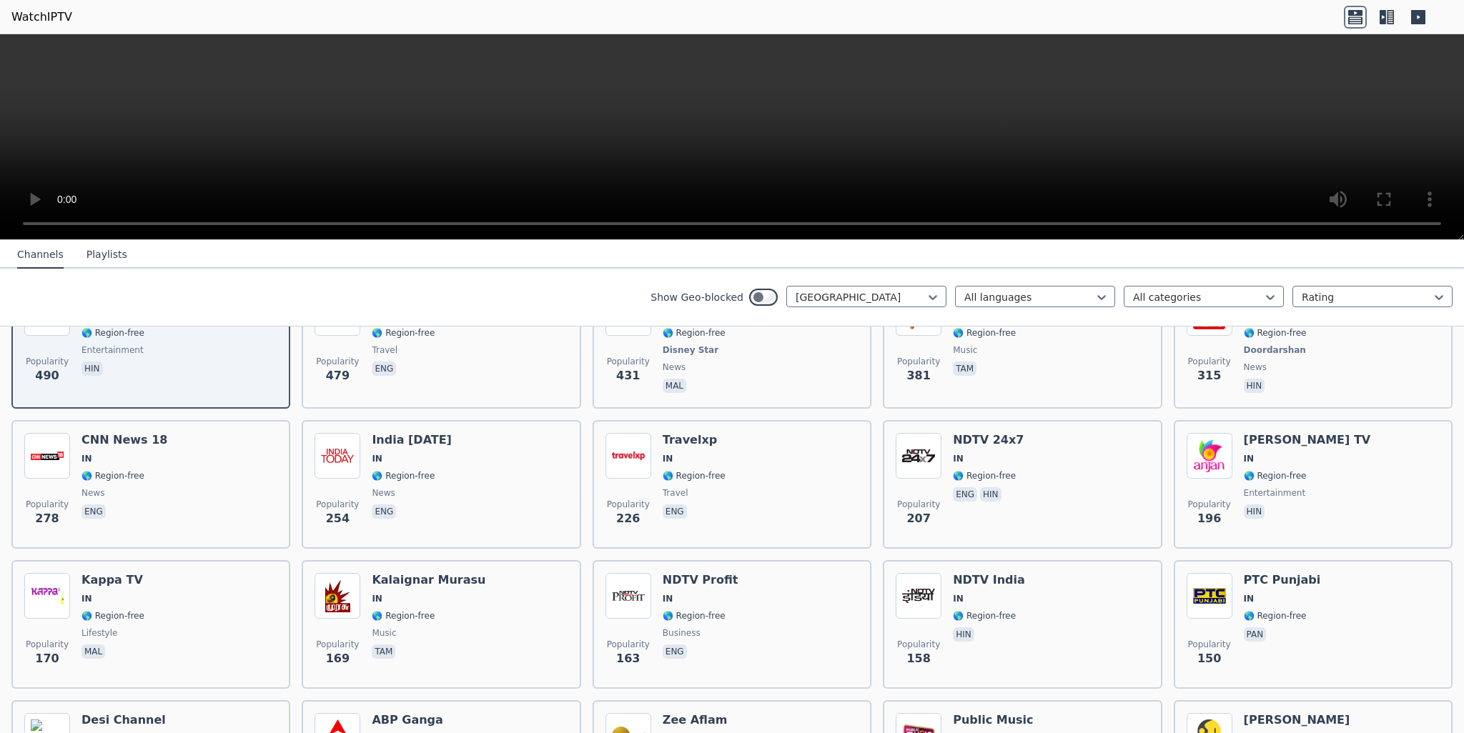
click at [89, 259] on button "Playlists" at bounding box center [106, 255] width 41 height 27
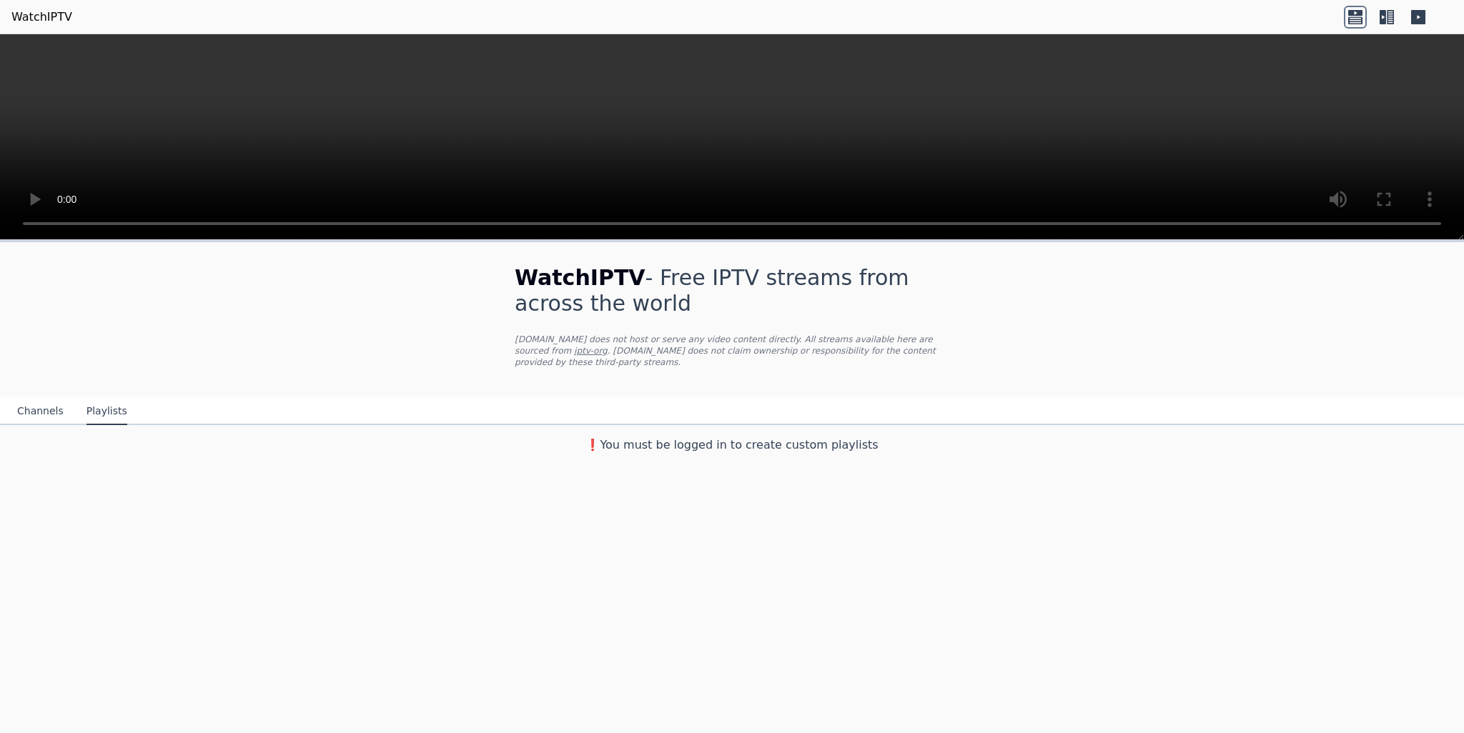
click at [48, 402] on button "Channels" at bounding box center [40, 411] width 46 height 27
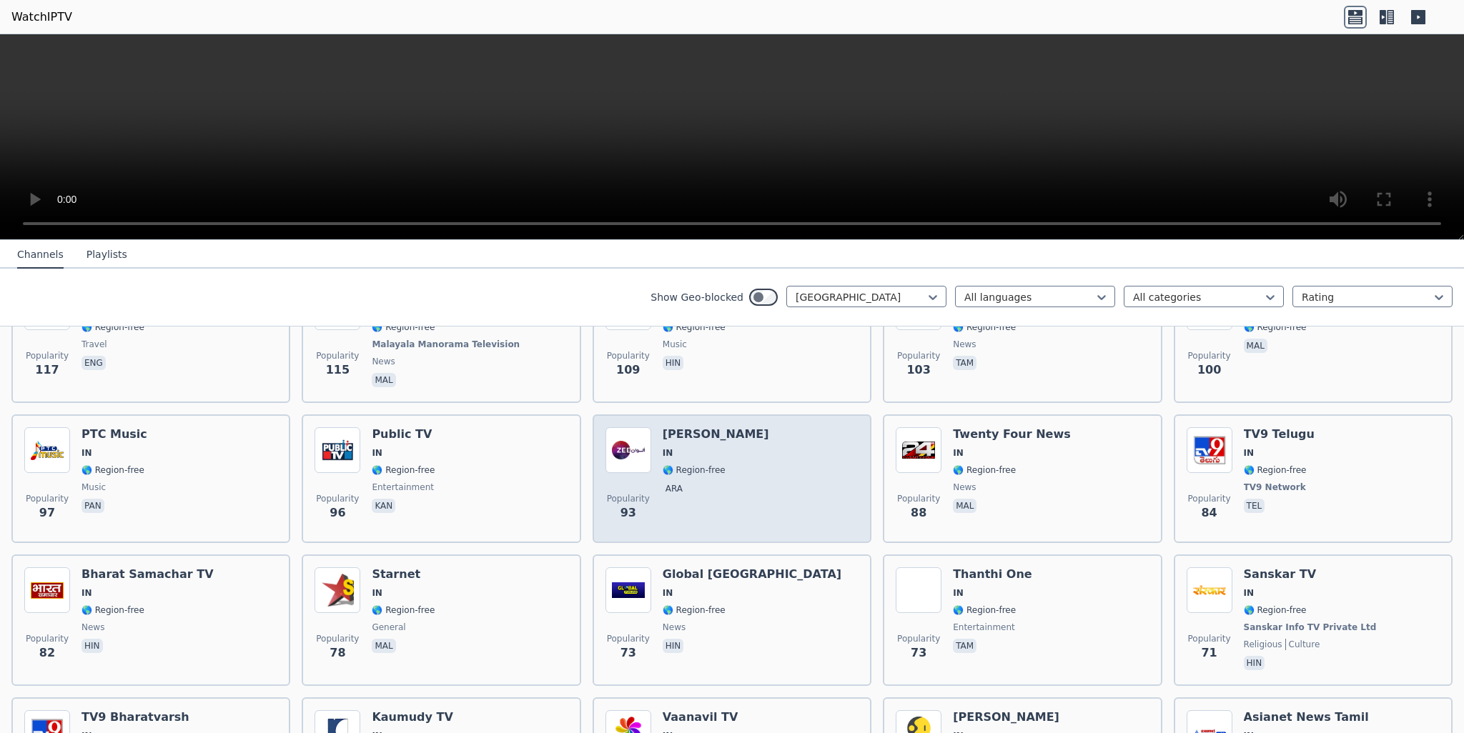
scroll to position [786, 0]
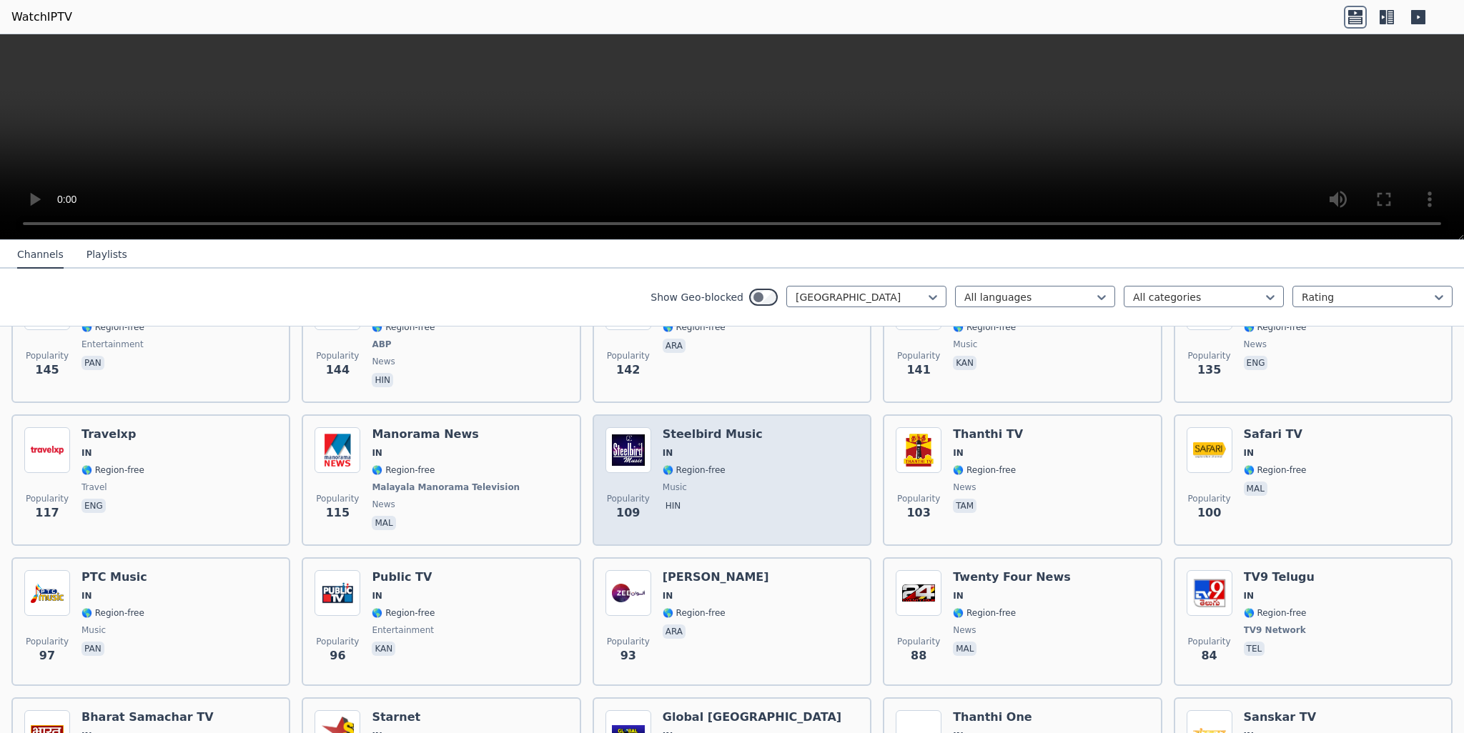
click at [733, 499] on span "hin" at bounding box center [712, 507] width 100 height 17
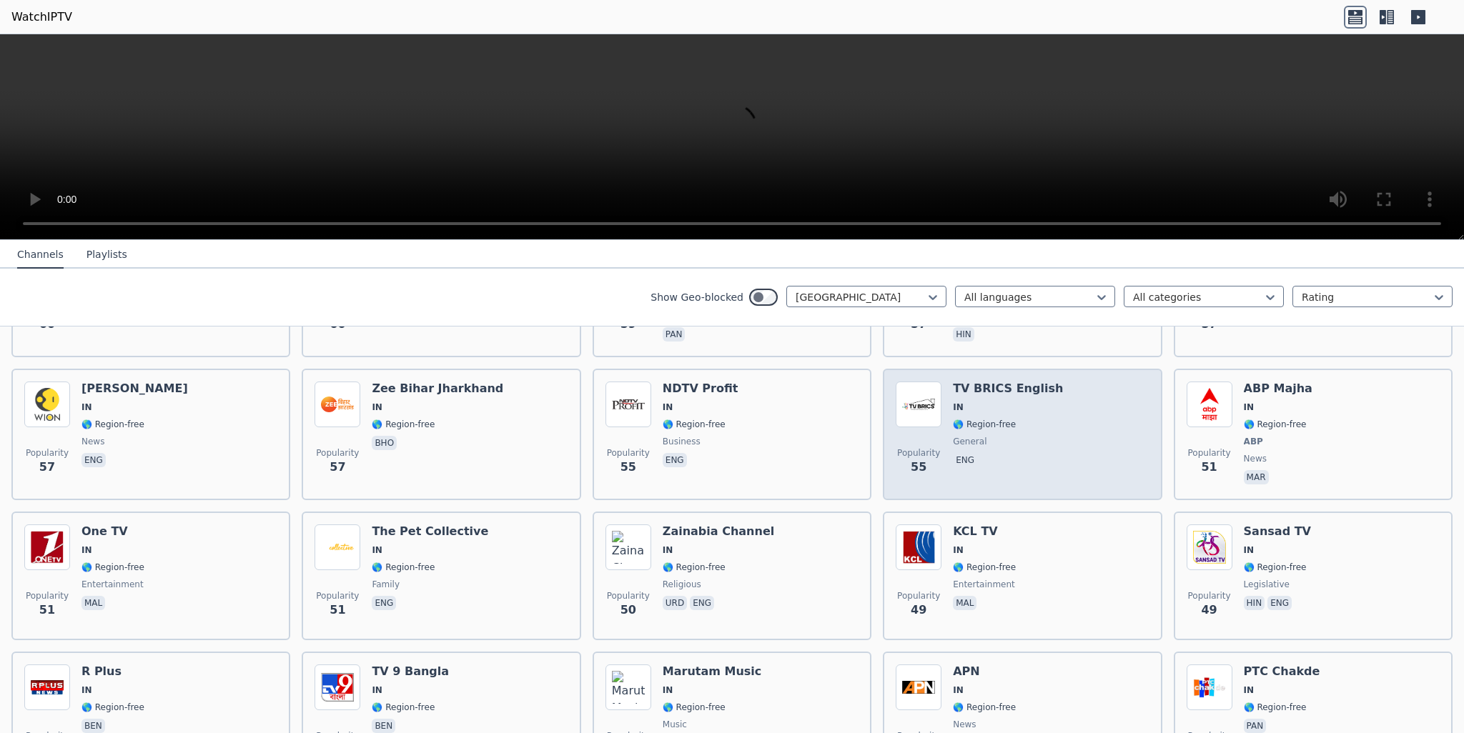
scroll to position [1858, 0]
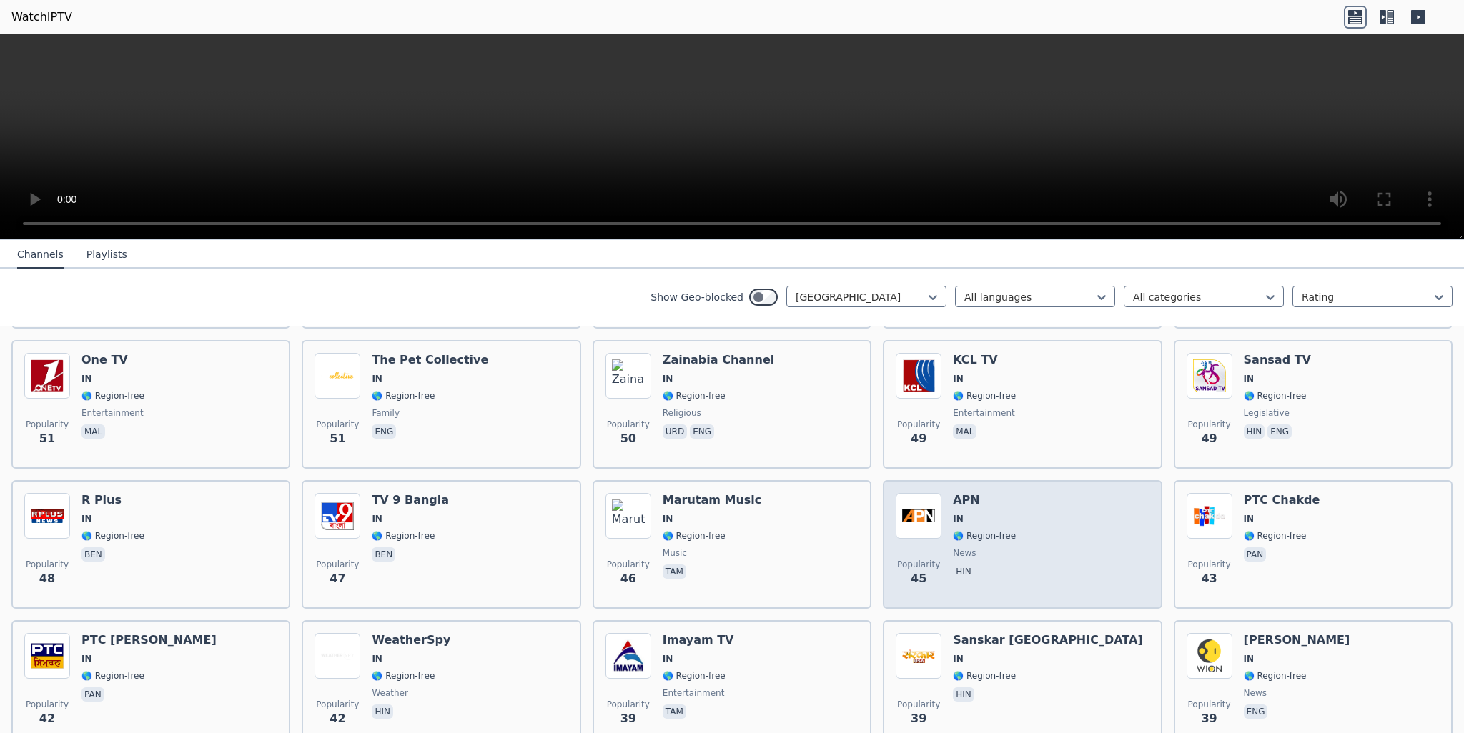
click at [1052, 550] on div "Popularity 45 APN IN 🌎 Region-free news hin" at bounding box center [1021, 544] width 253 height 103
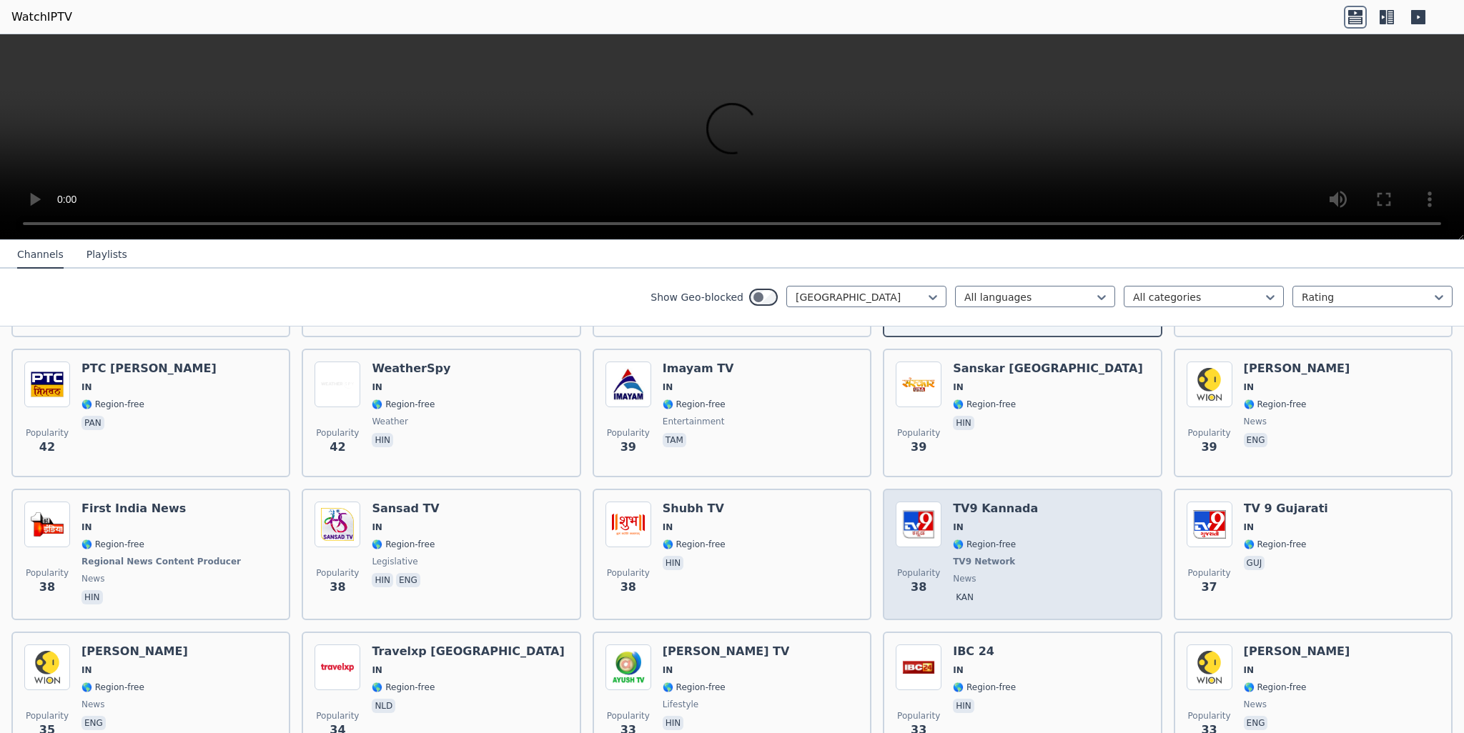
scroll to position [2215, 0]
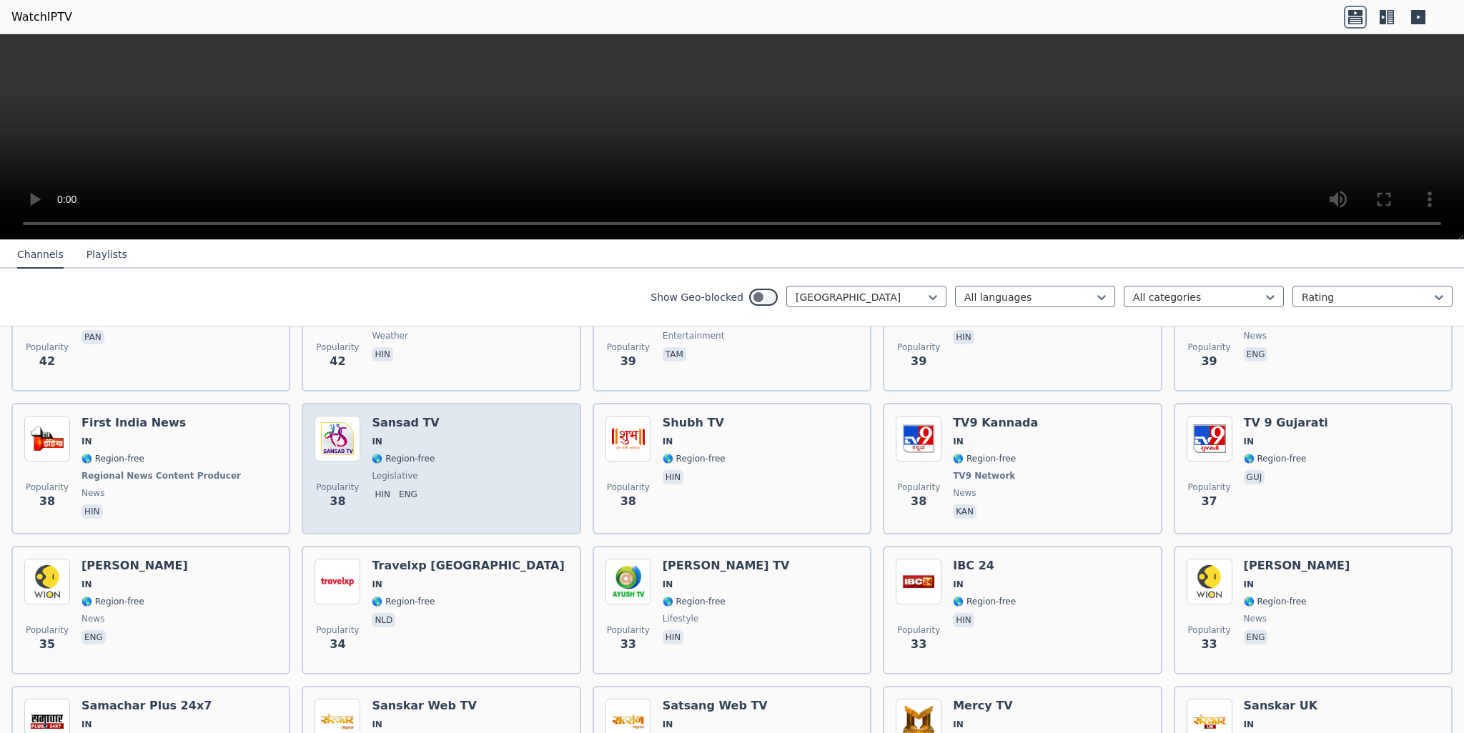
click at [475, 473] on div "Popularity 38 Sansad TV IN 🌎 Region-free legislative hin eng" at bounding box center [440, 469] width 253 height 106
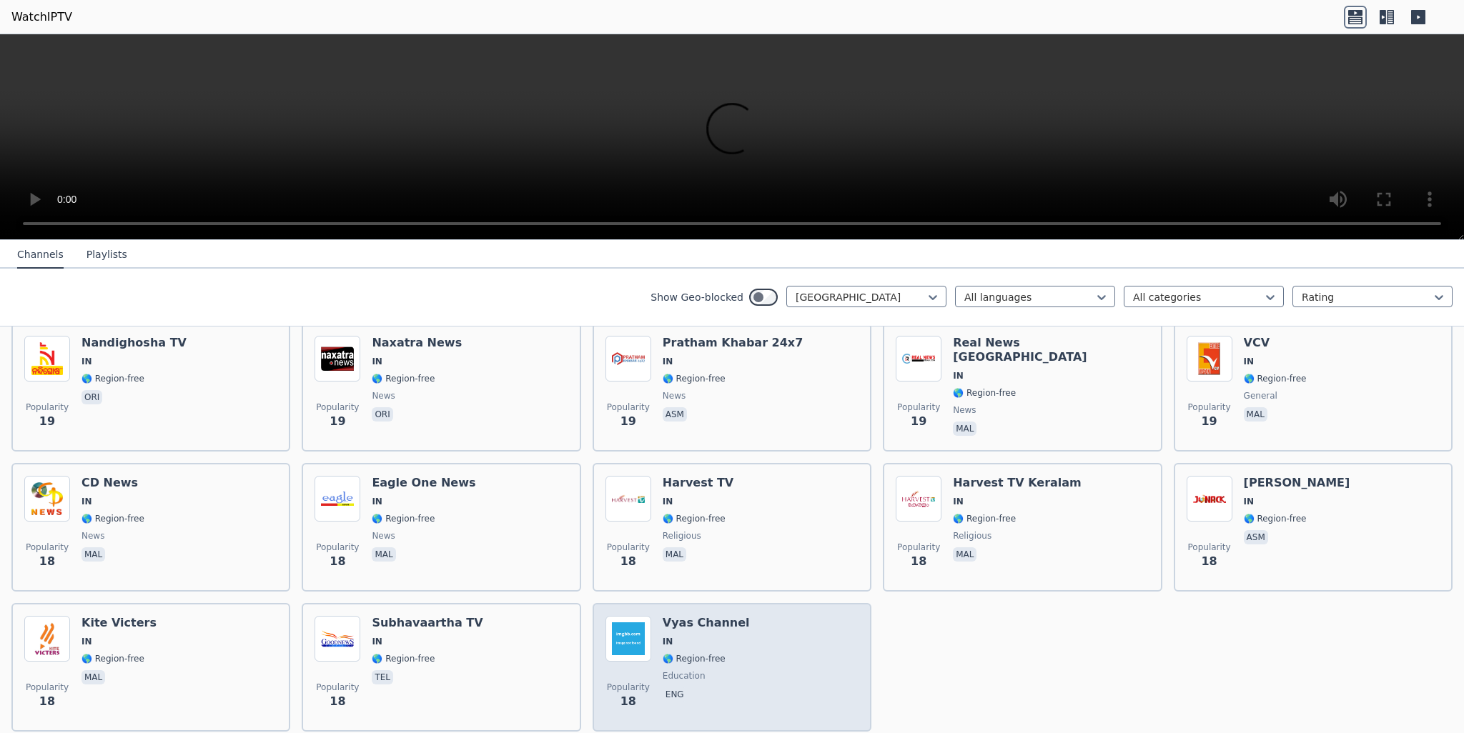
scroll to position [3729, 0]
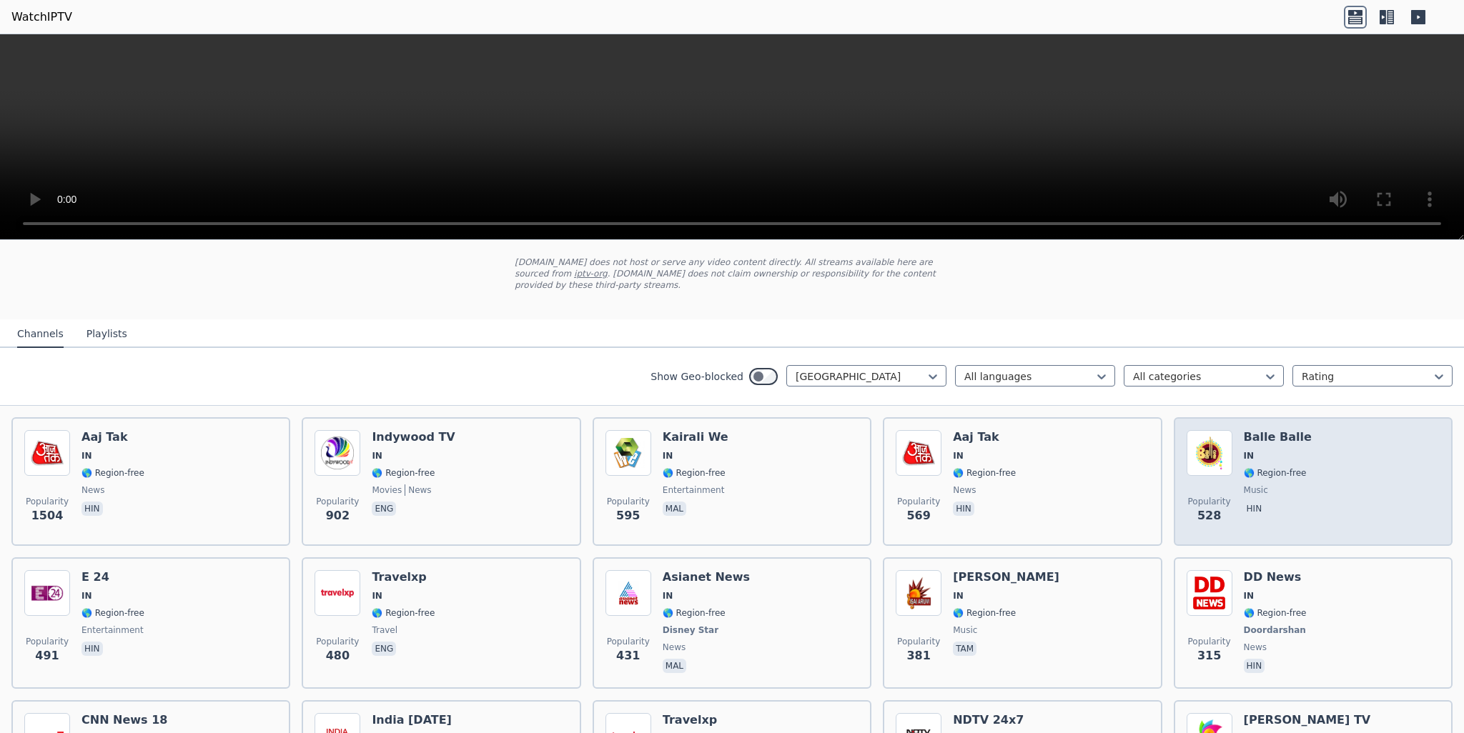
scroll to position [214, 0]
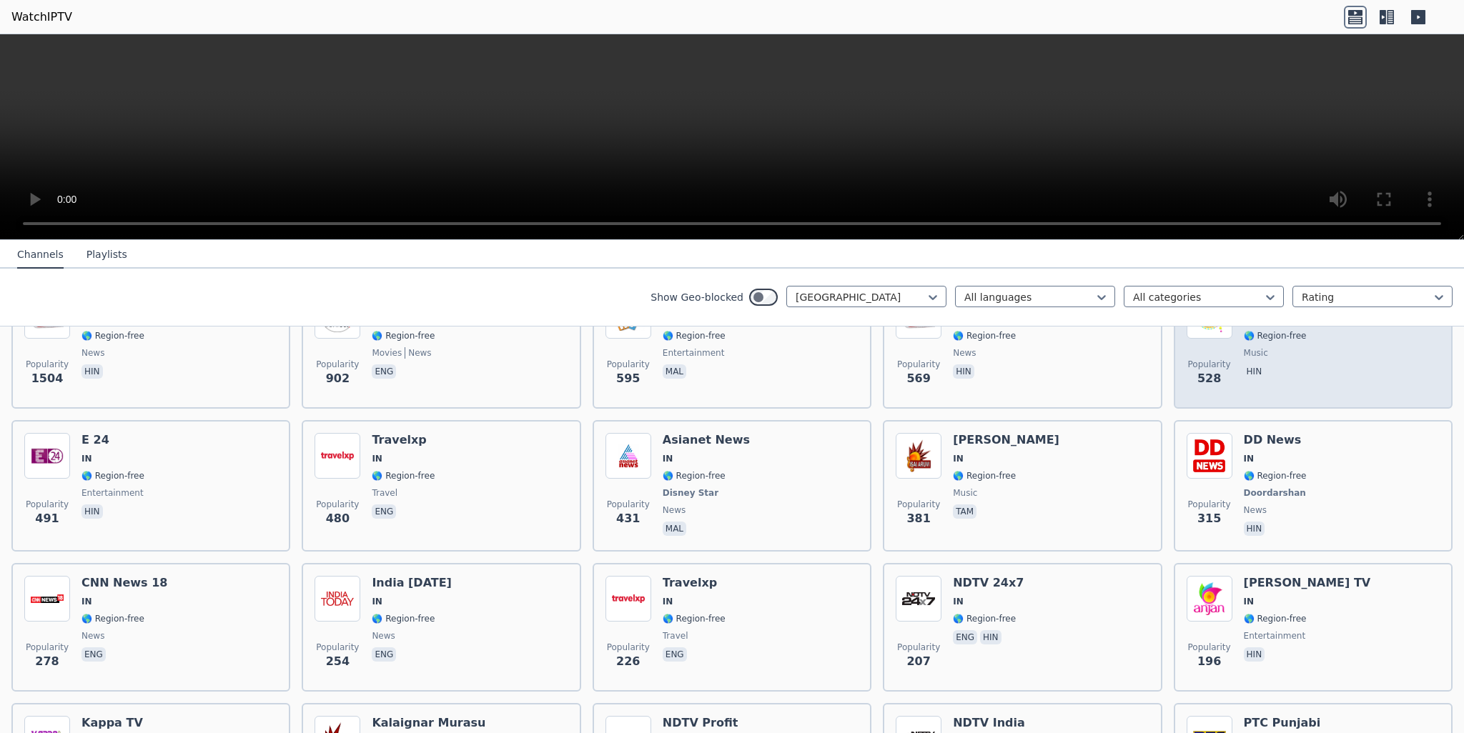
click at [1295, 346] on div "Popularity 528 Balle Balle IN 🌎 Region-free music hin" at bounding box center [1312, 344] width 253 height 103
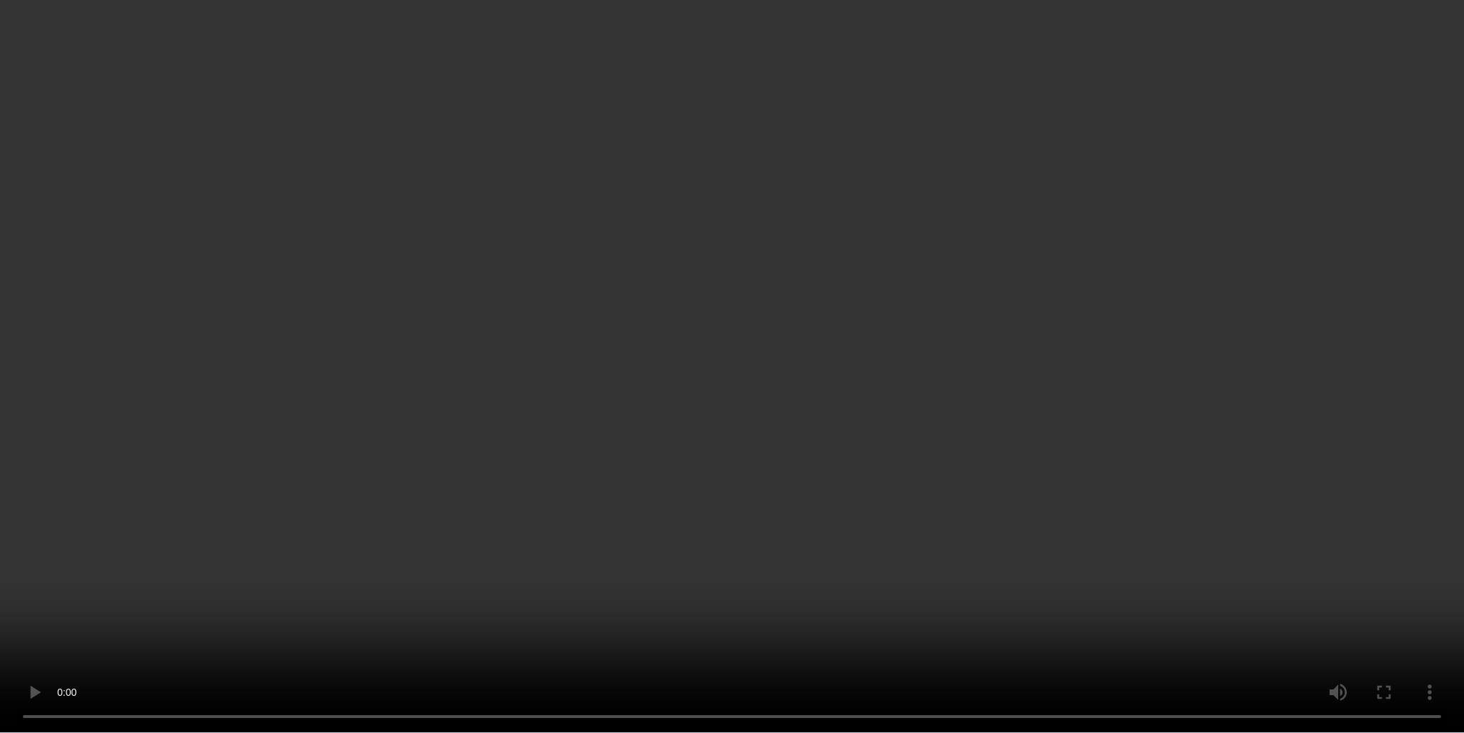
scroll to position [0, 0]
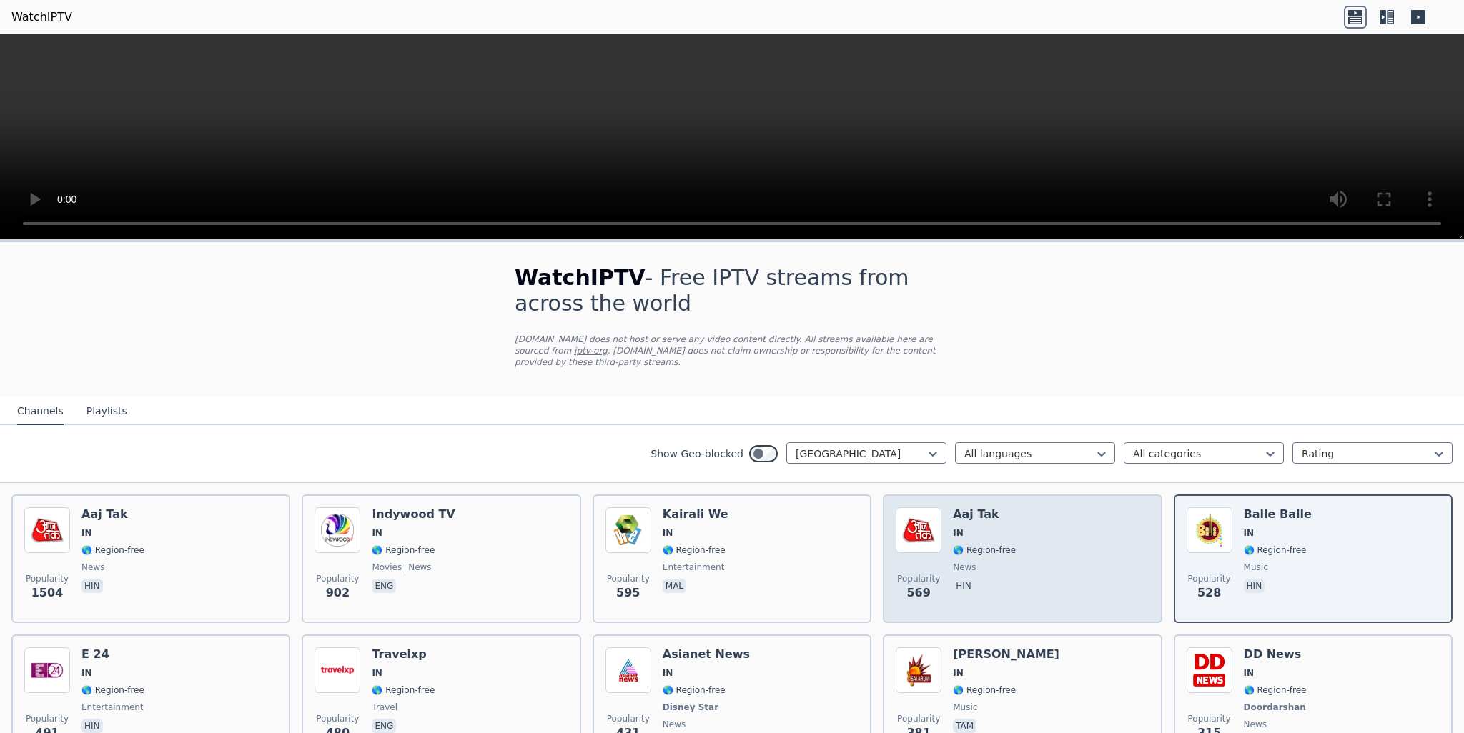
click at [943, 547] on div "Popularity 569 Aaj Tak IN 🌎 Region-free news hin" at bounding box center [1021, 558] width 253 height 103
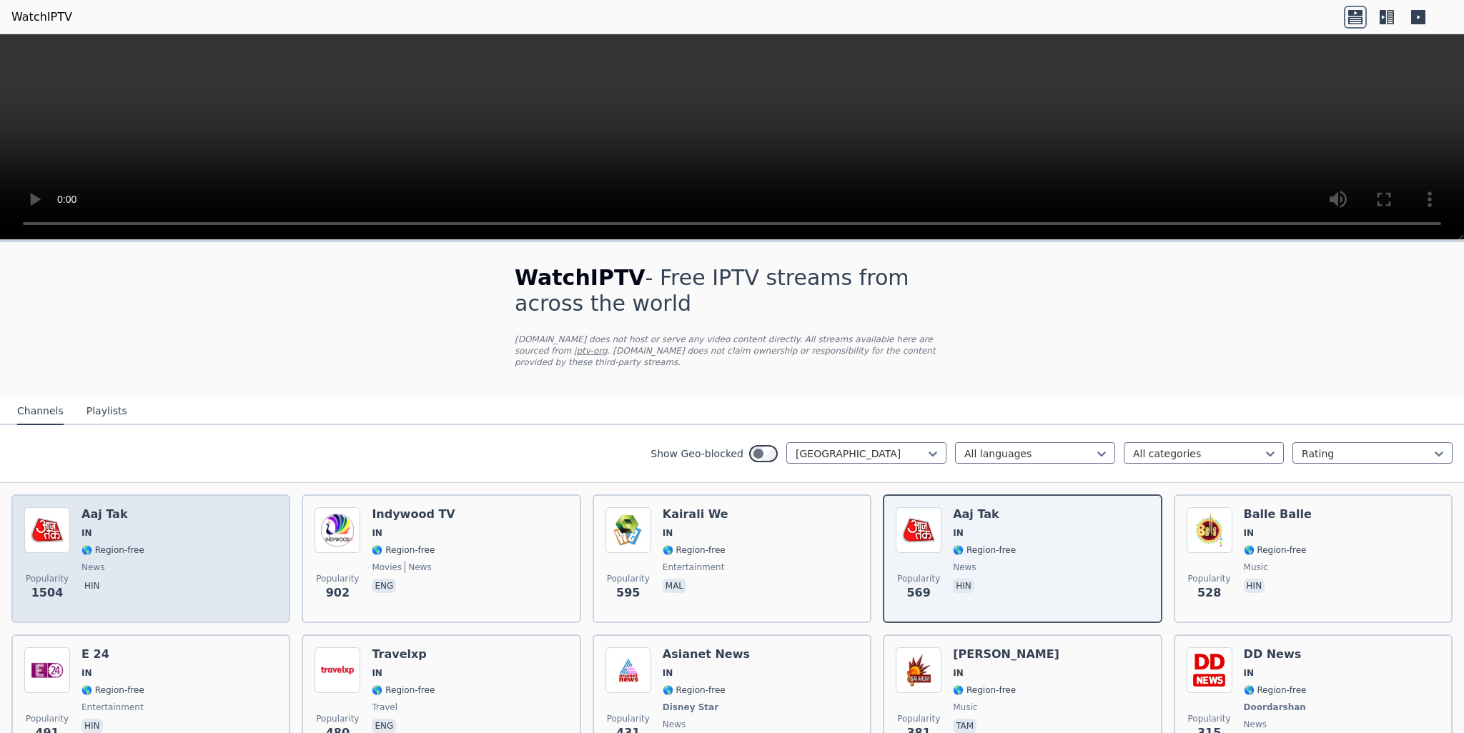
click at [197, 547] on div "Popularity 1504 Aaj Tak IN 🌎 Region-free news hin" at bounding box center [150, 558] width 253 height 103
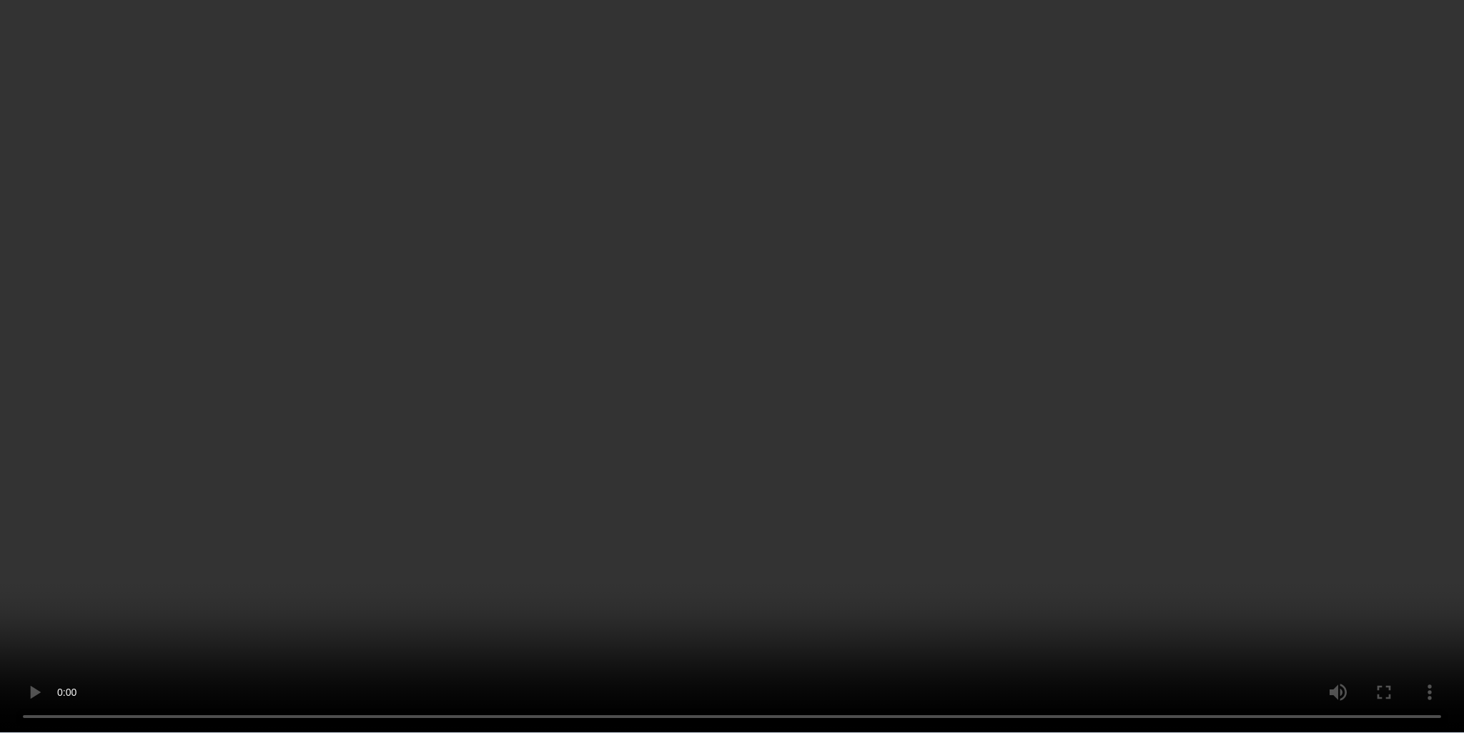
scroll to position [286, 0]
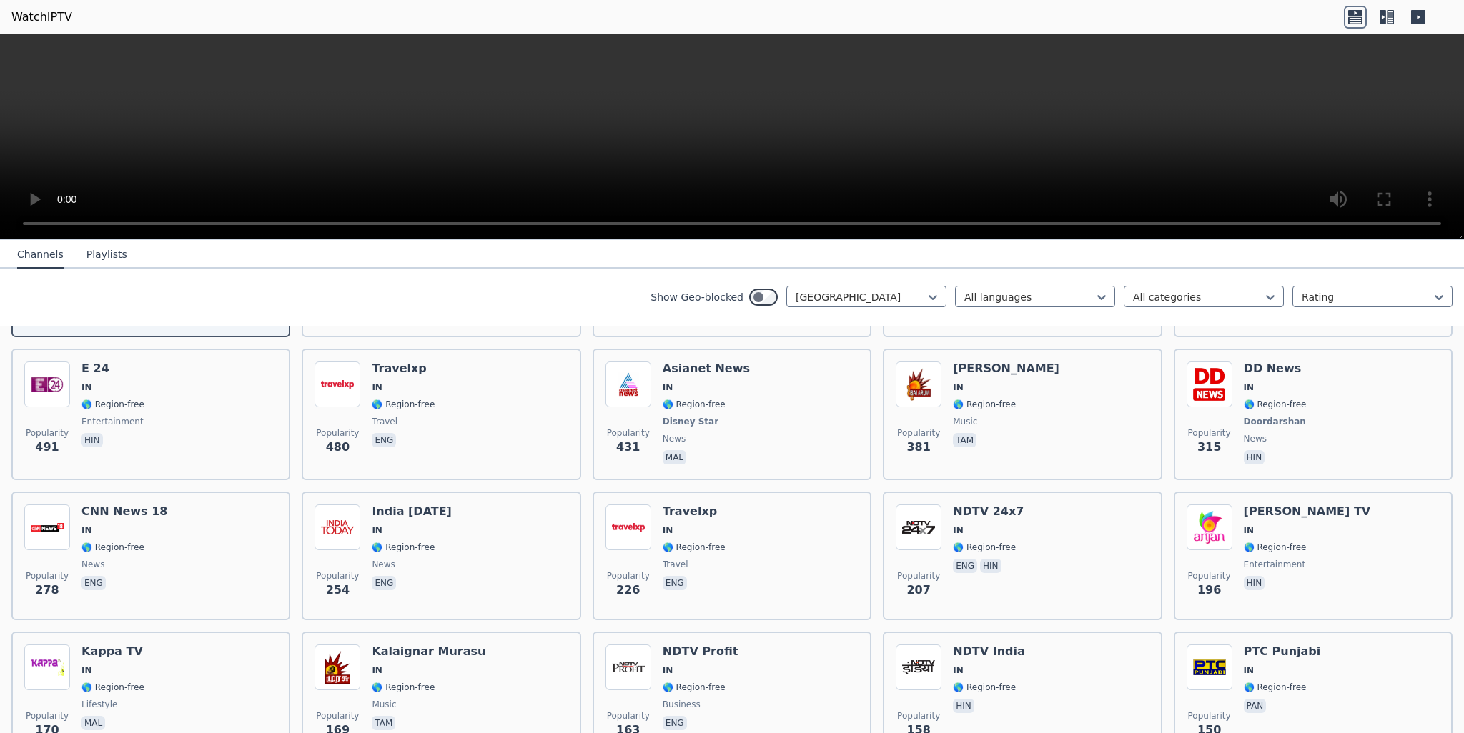
click at [1392, 21] on icon at bounding box center [1389, 17] width 7 height 14
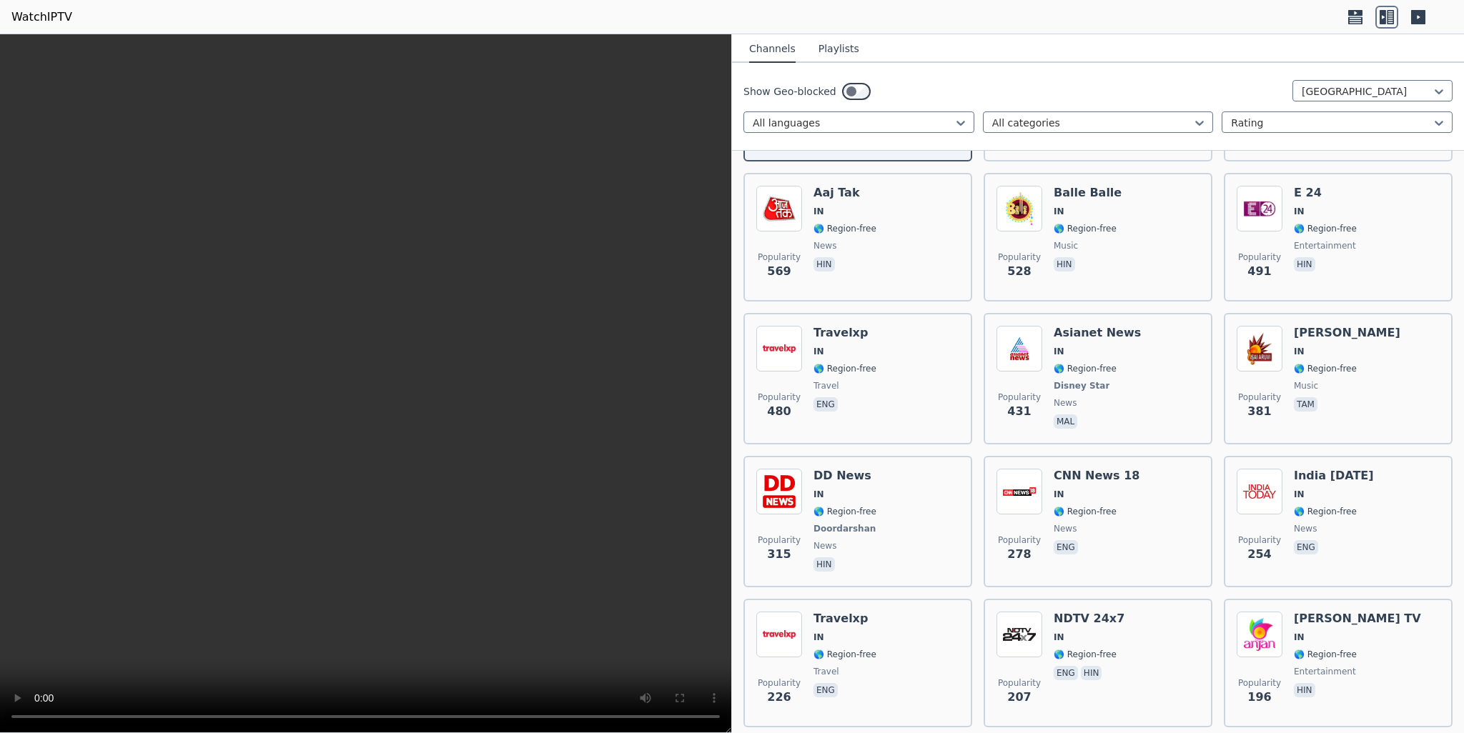
click at [1421, 26] on icon at bounding box center [1417, 17] width 23 height 23
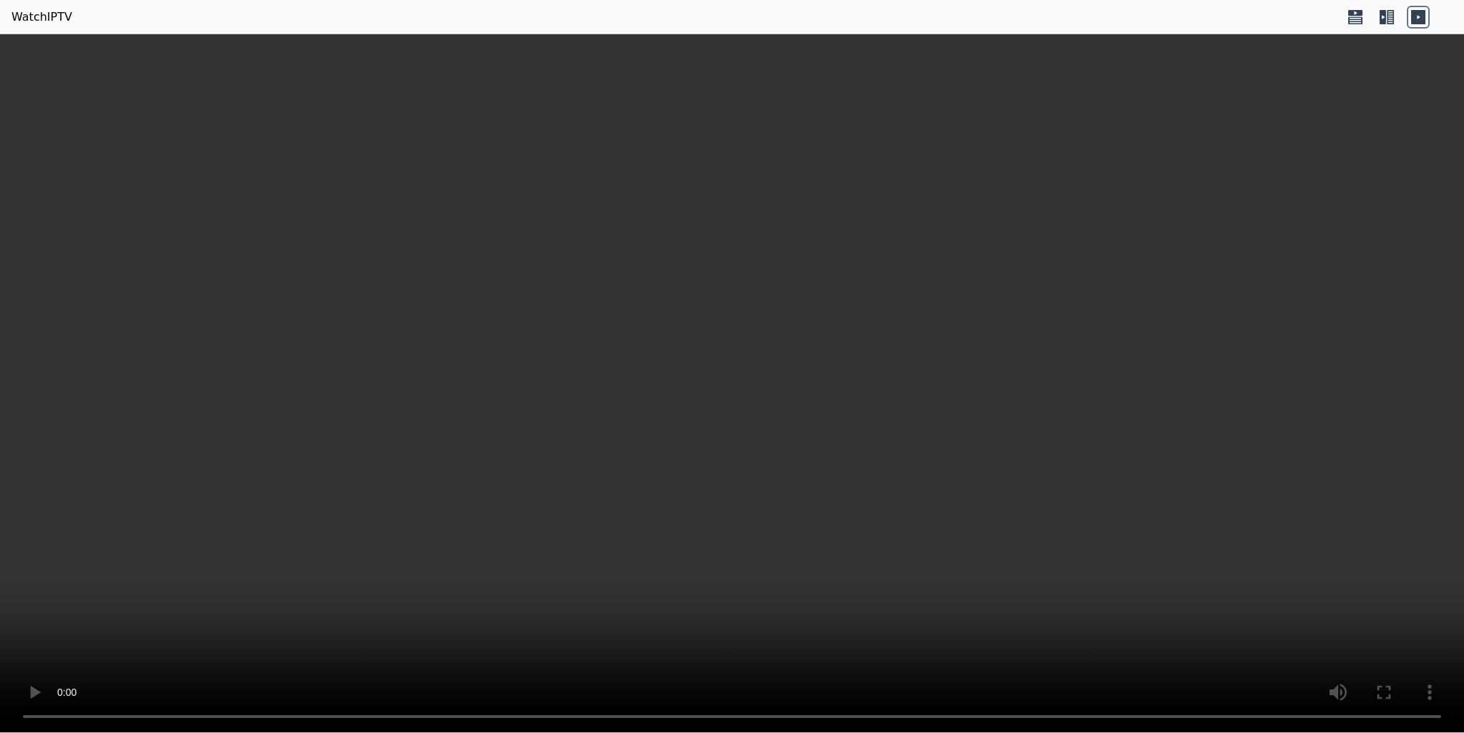
click at [1392, 24] on icon at bounding box center [1389, 17] width 7 height 14
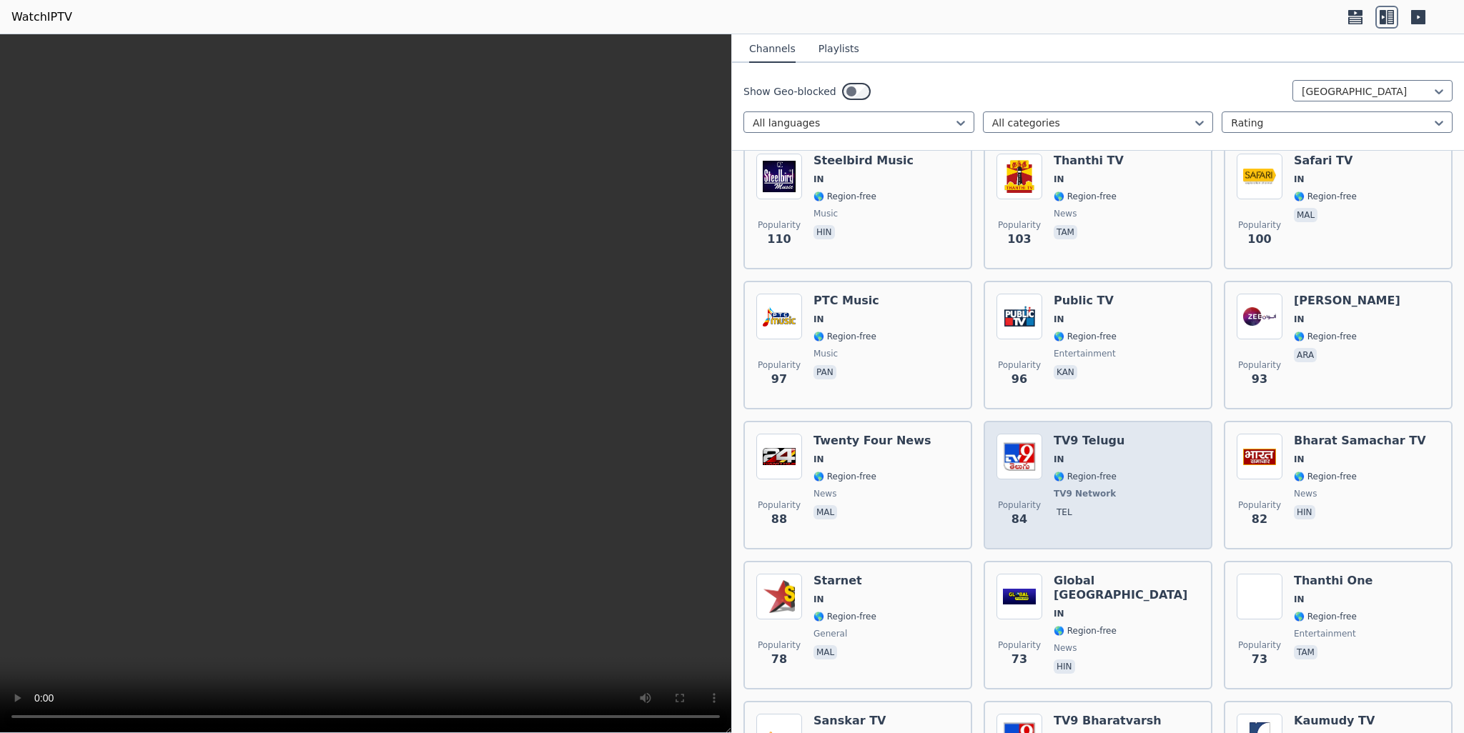
scroll to position [1572, 0]
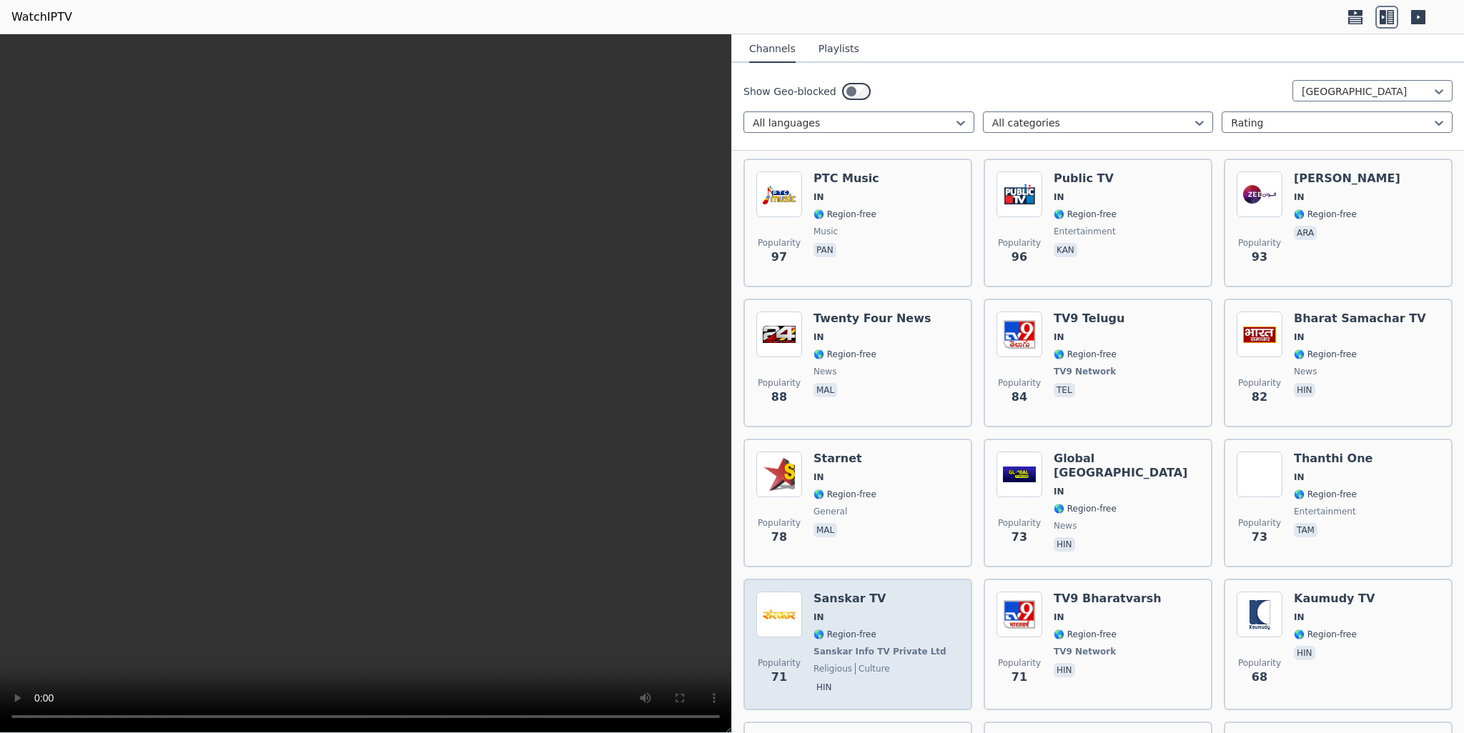
click at [923, 592] on div "Popularity 71 Sanskar TV IN 🌎 Region-free Sanskar Info TV Private Ltd religious…" at bounding box center [857, 645] width 203 height 106
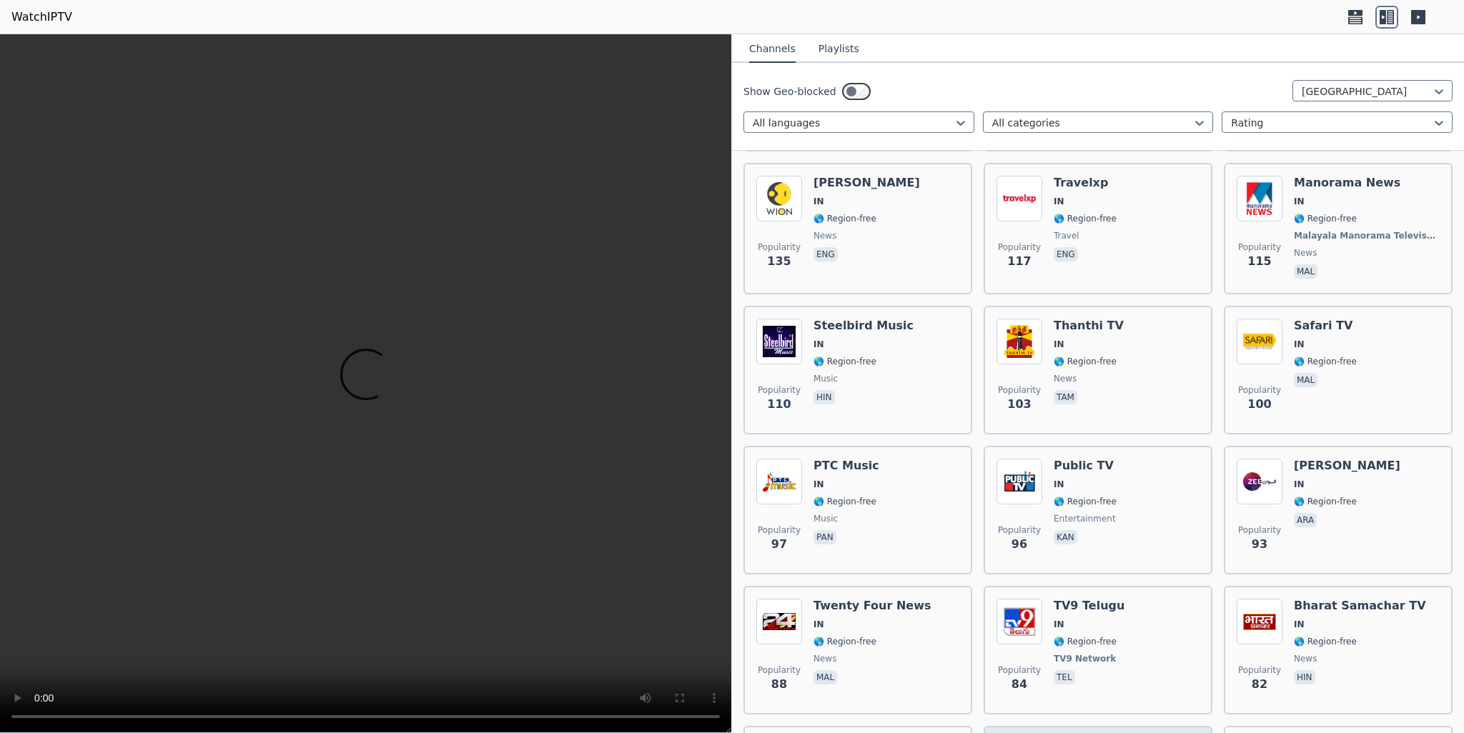
scroll to position [1143, 0]
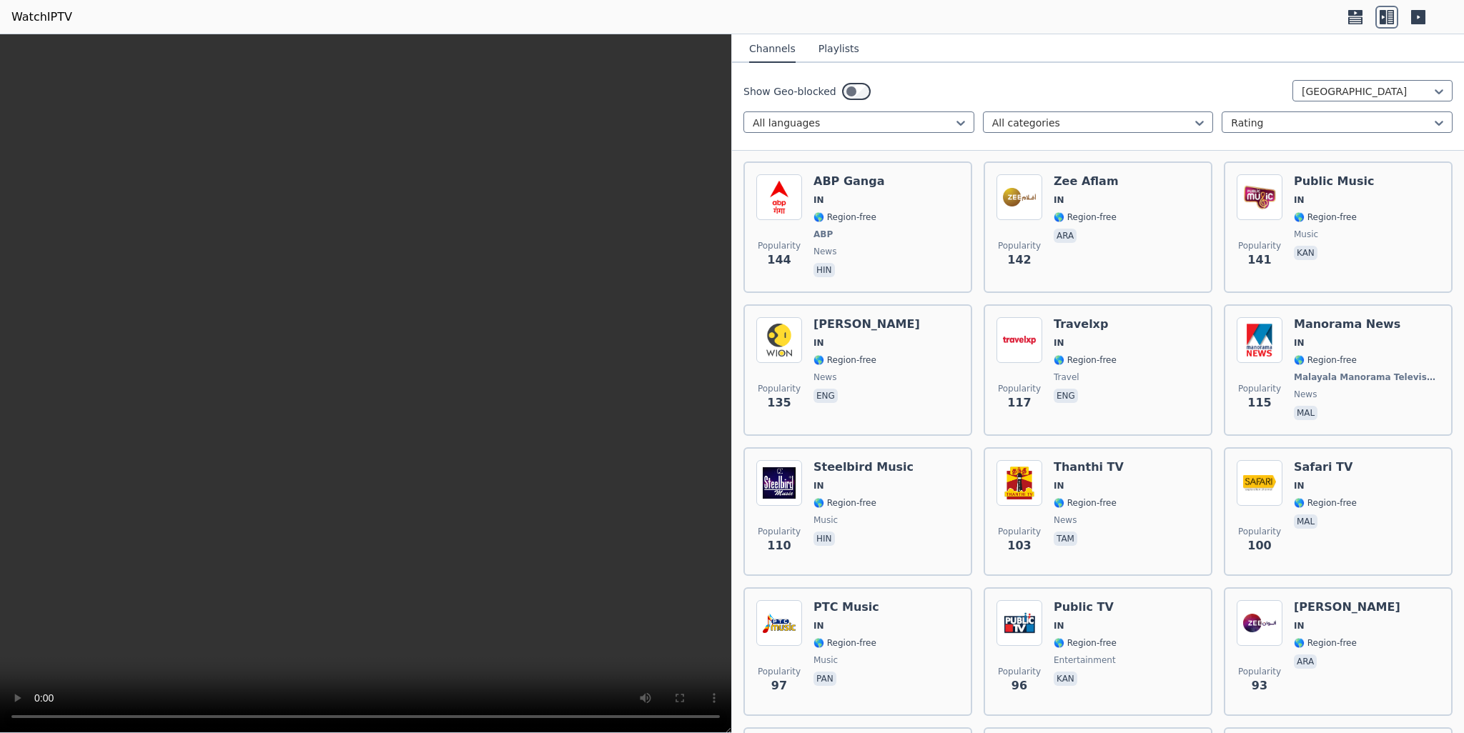
click at [551, 451] on video at bounding box center [365, 383] width 731 height 699
